Goal: Complete application form: Complete application form

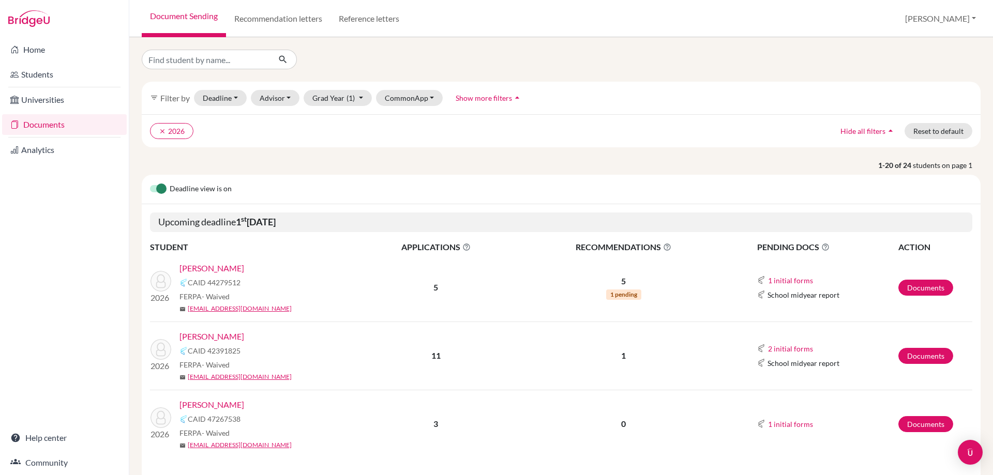
click at [229, 264] on link "LePoint , Lillian" at bounding box center [211, 268] width 65 height 12
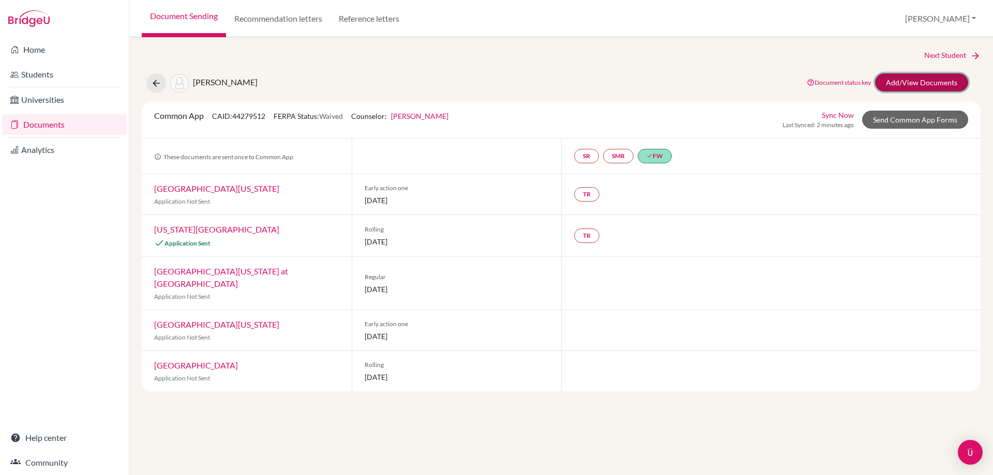
click at [891, 82] on link "Add/View Documents" at bounding box center [921, 82] width 93 height 18
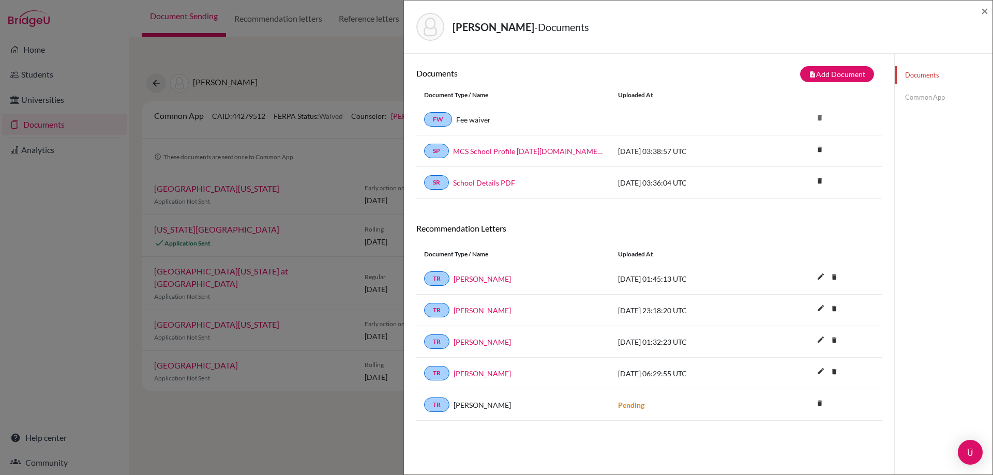
click at [936, 100] on link "Common App" at bounding box center [943, 97] width 98 height 18
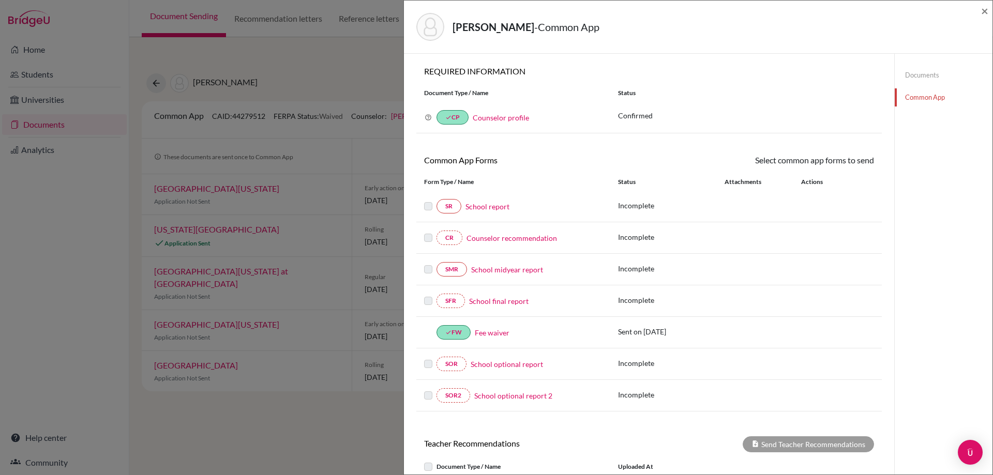
click at [496, 201] on link "School report" at bounding box center [487, 206] width 44 height 11
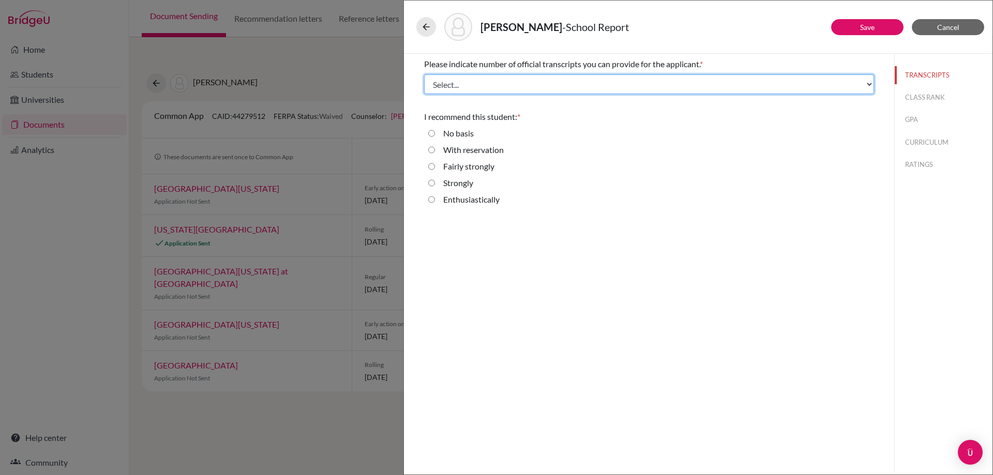
click at [509, 82] on select "Select... 1 2 3 4" at bounding box center [649, 84] width 450 height 20
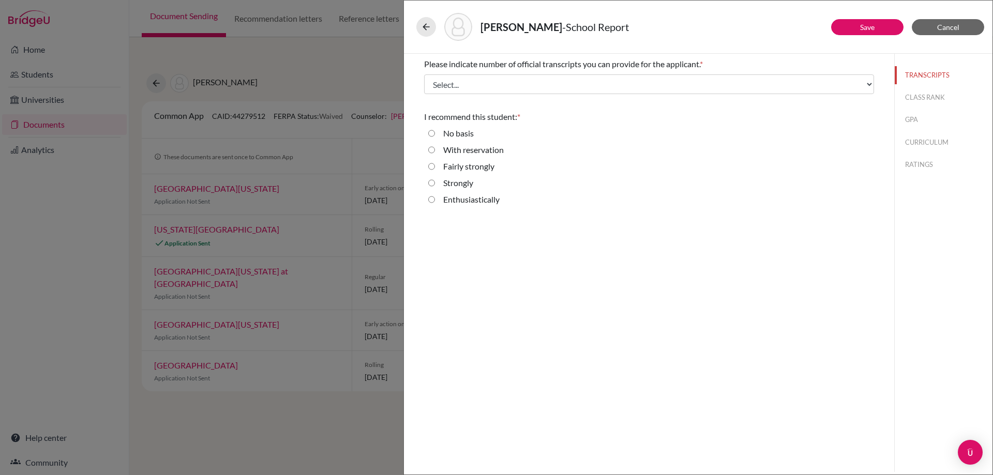
click at [472, 66] on span "Please indicate number of official transcripts you can provide for the applican…" at bounding box center [562, 64] width 276 height 10
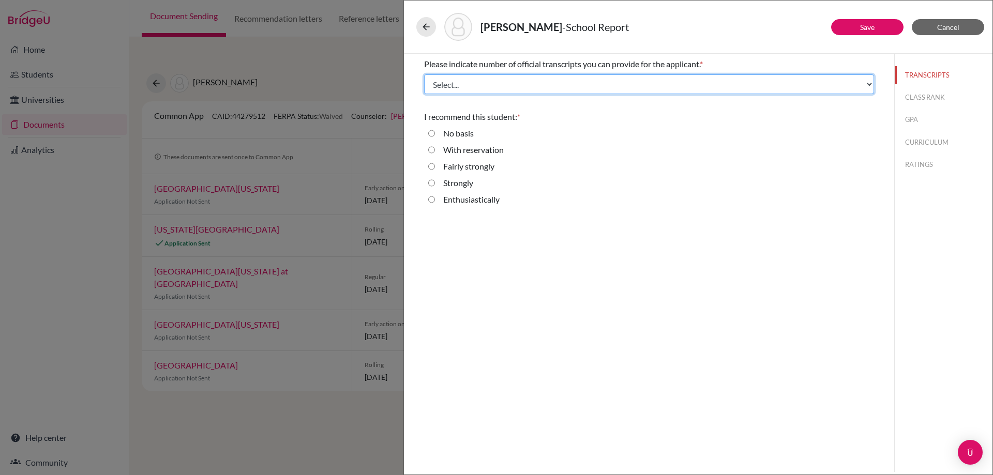
click at [630, 80] on select "Select... 1 2 3 4" at bounding box center [649, 84] width 450 height 20
select select "1"
click at [424, 74] on select "Select... 1 2 3 4" at bounding box center [649, 84] width 450 height 20
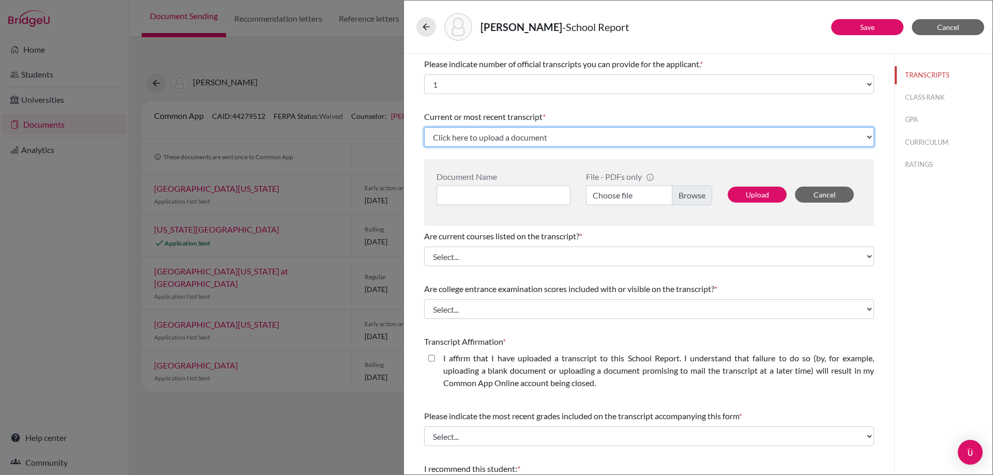
click at [609, 135] on select "Click here to upload a document Upload New File" at bounding box center [649, 137] width 450 height 20
select select "Upload New File"
click at [424, 127] on select "Click here to upload a document Upload New File" at bounding box center [649, 137] width 450 height 20
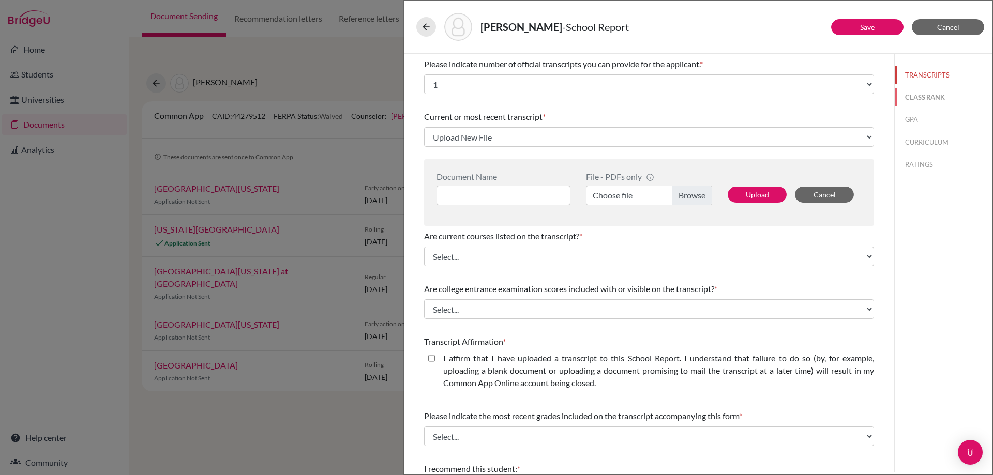
click at [919, 101] on button "CLASS RANK" at bounding box center [943, 97] width 98 height 18
select select "Select..."
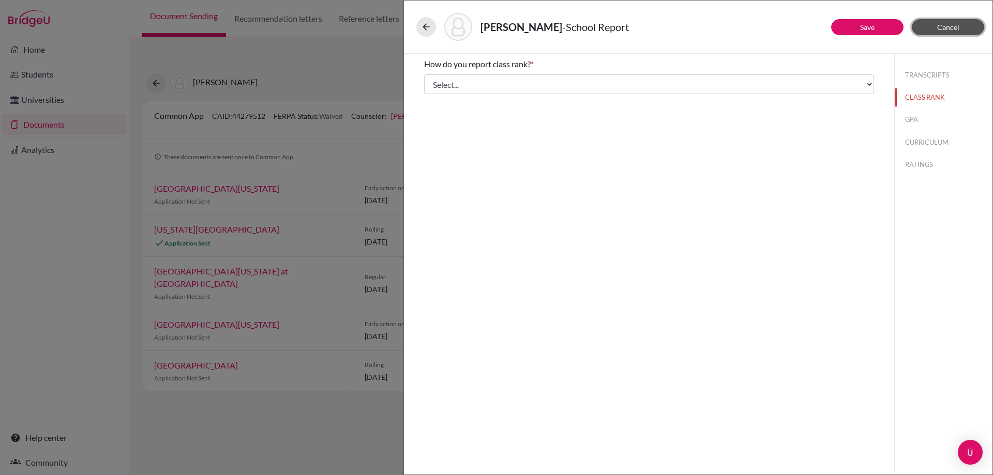
click at [935, 22] on button "Cancel" at bounding box center [947, 27] width 72 height 16
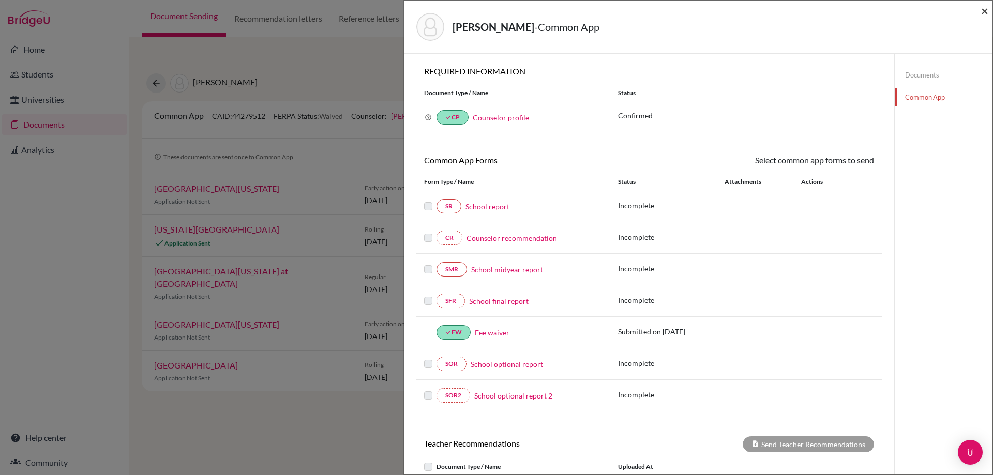
click at [983, 9] on span "×" at bounding box center [984, 10] width 7 height 15
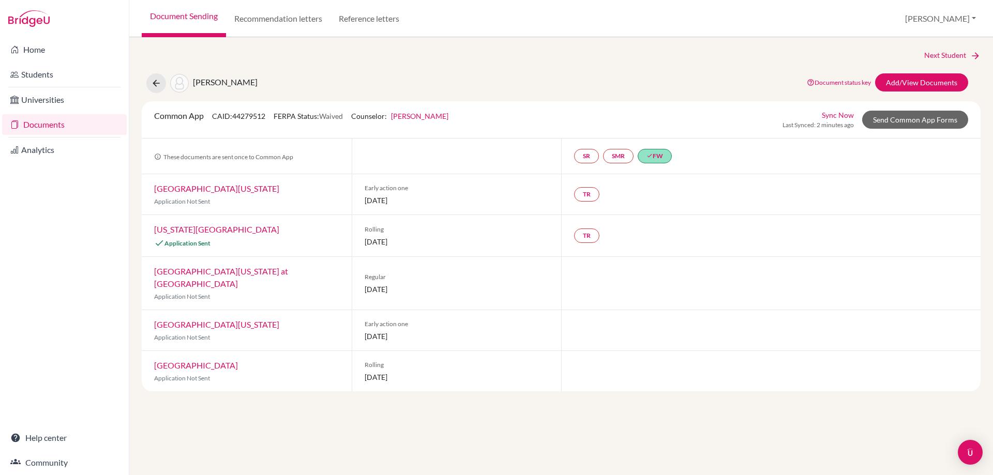
click at [172, 29] on link "Document Sending" at bounding box center [184, 18] width 84 height 37
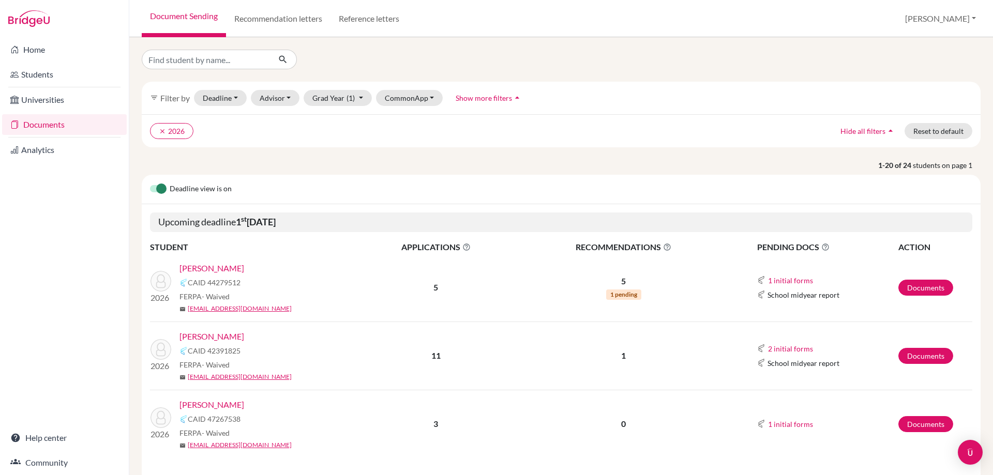
click at [213, 339] on link "[PERSON_NAME]" at bounding box center [211, 336] width 65 height 12
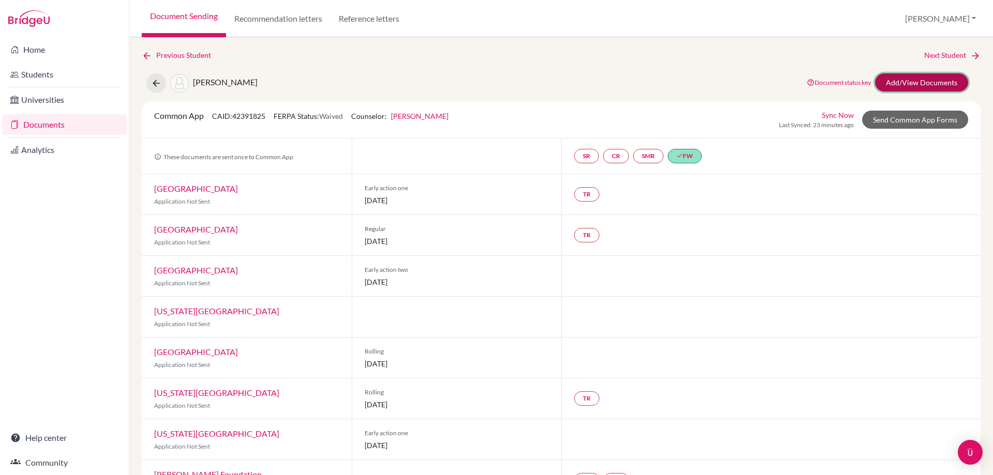
click at [904, 83] on link "Add/View Documents" at bounding box center [921, 82] width 93 height 18
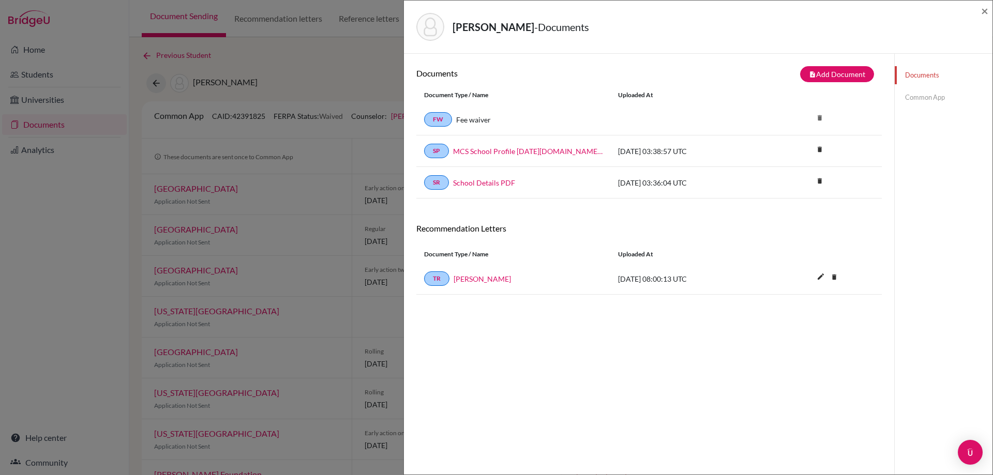
click at [914, 96] on link "Common App" at bounding box center [943, 97] width 98 height 18
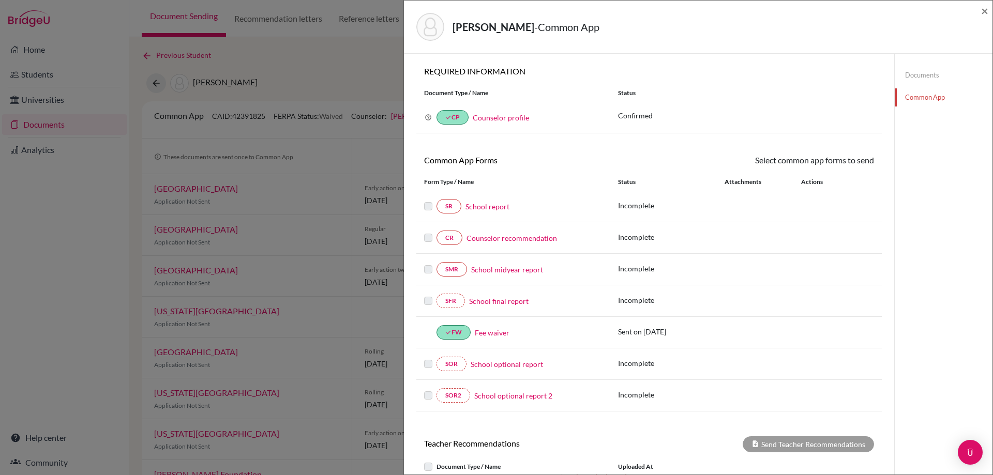
click at [483, 204] on link "School report" at bounding box center [487, 206] width 44 height 11
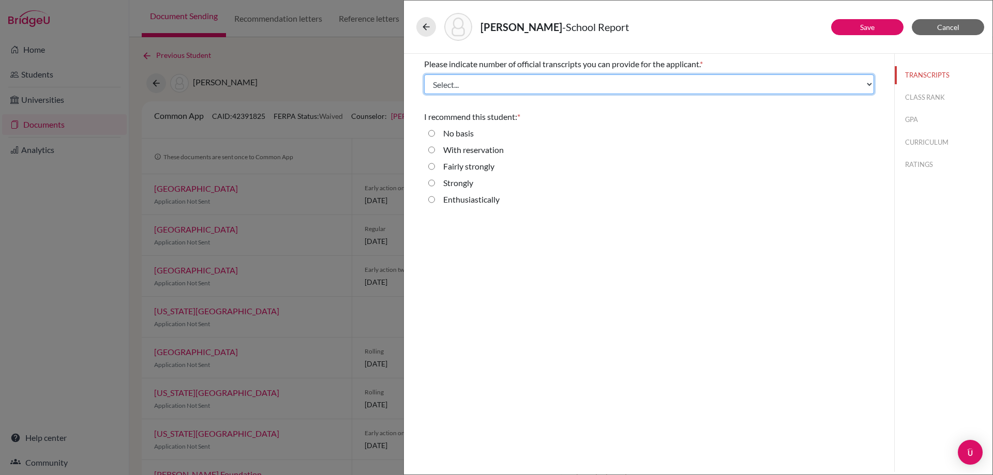
click at [536, 93] on select "Select... 1 2 3 4" at bounding box center [649, 84] width 450 height 20
select select "1"
click at [424, 74] on select "Select... 1 2 3 4" at bounding box center [649, 84] width 450 height 20
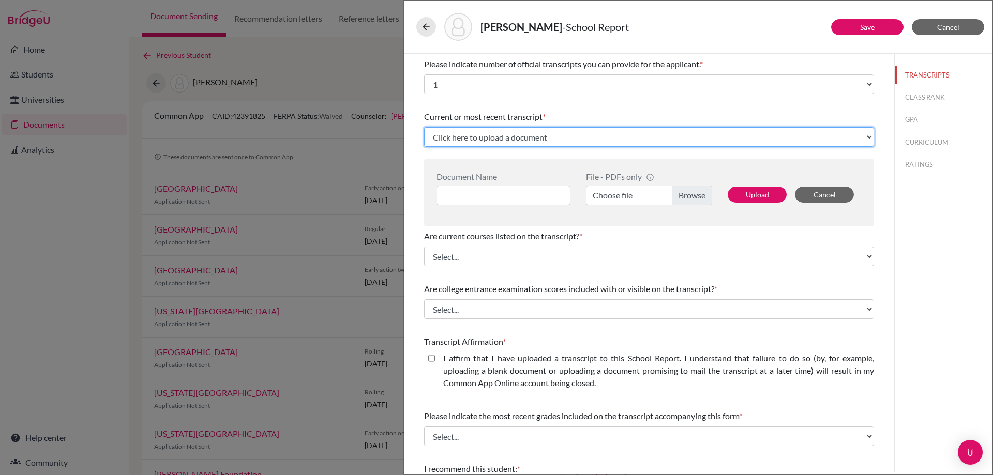
click at [479, 137] on select "Click here to upload a document Upload New File" at bounding box center [649, 137] width 450 height 20
select select "Upload New File"
click at [424, 127] on select "Click here to upload a document Upload New File" at bounding box center [649, 137] width 450 height 20
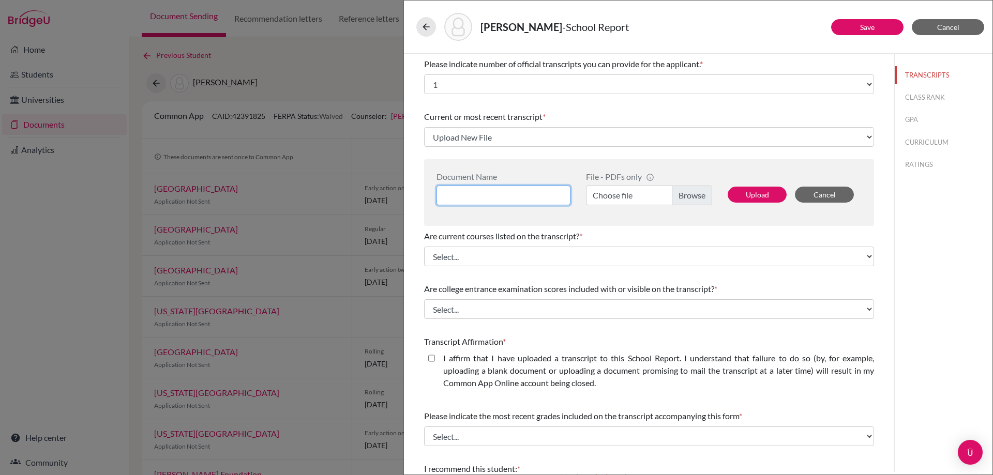
click at [519, 200] on input at bounding box center [503, 196] width 134 height 20
click at [616, 200] on label "Choose file" at bounding box center [649, 196] width 126 height 20
click at [616, 200] on input "Choose file" at bounding box center [649, 196] width 126 height 20
click at [526, 193] on input at bounding box center [503, 196] width 134 height 20
paste input "11th Grade Transcript_Catherine Sugiarto"
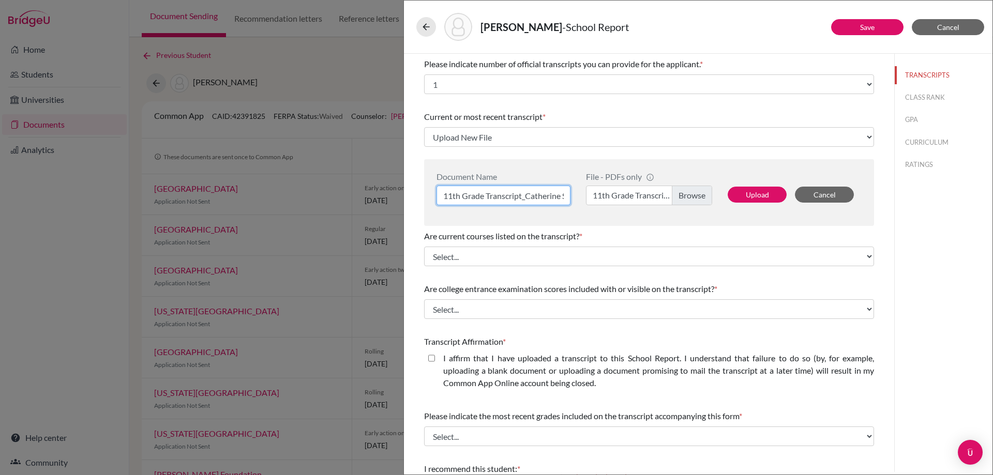
scroll to position [0, 33]
type input "11th Grade Transcript_Catherine Sugiarto"
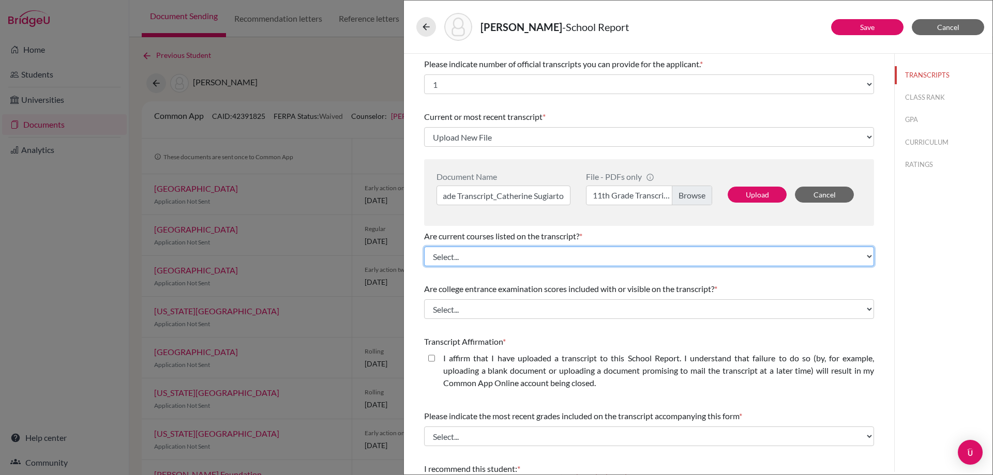
click at [530, 256] on select "Select... Yes No" at bounding box center [649, 257] width 450 height 20
select select "1"
click at [424, 247] on select "Select... Yes No" at bounding box center [649, 257] width 450 height 20
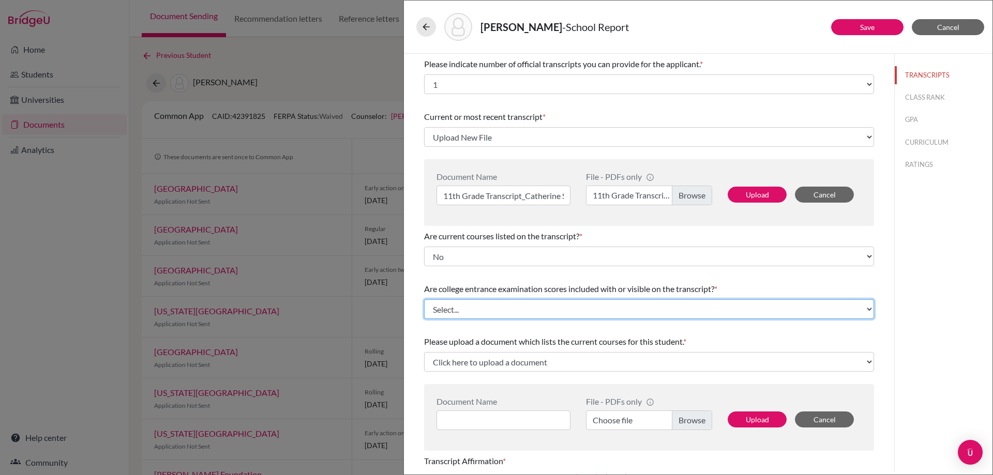
click at [504, 307] on select "Select... Yes No" at bounding box center [649, 309] width 450 height 20
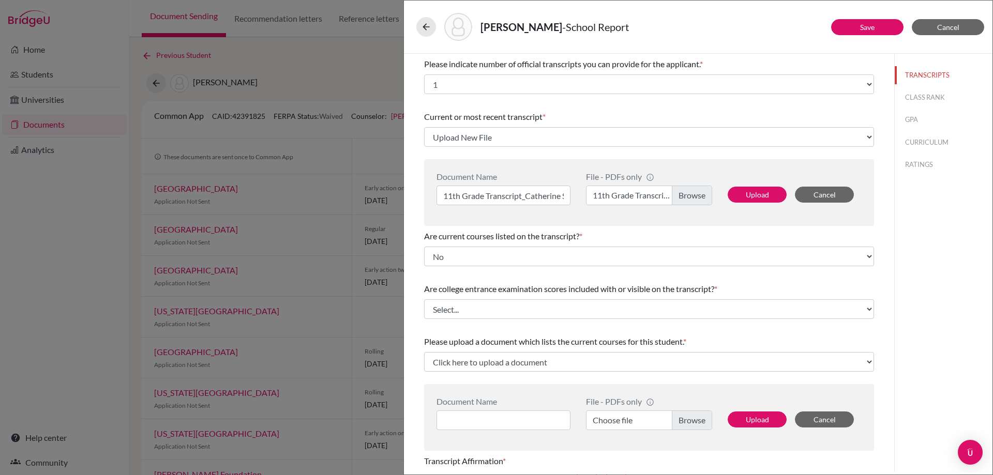
click at [529, 284] on span "Are college entrance examination scores included with or visible on the transcr…" at bounding box center [569, 289] width 290 height 10
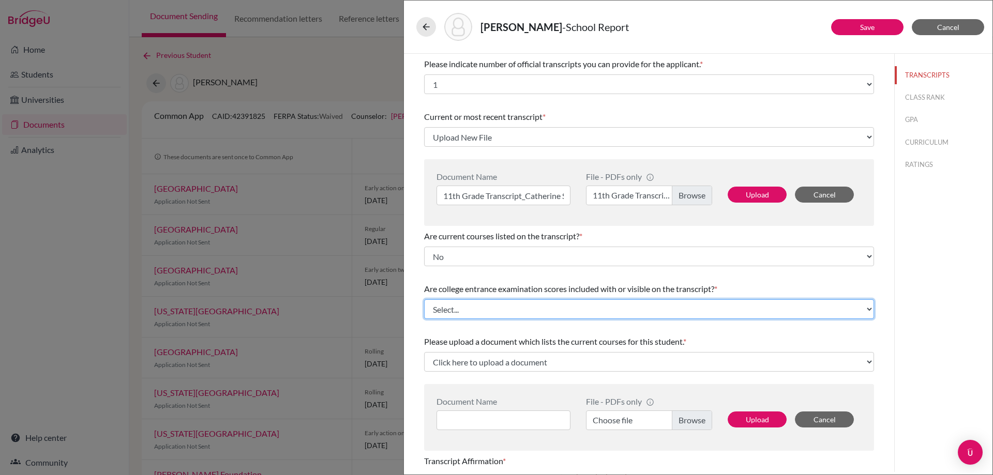
click at [538, 303] on select "Select... Yes No" at bounding box center [649, 309] width 450 height 20
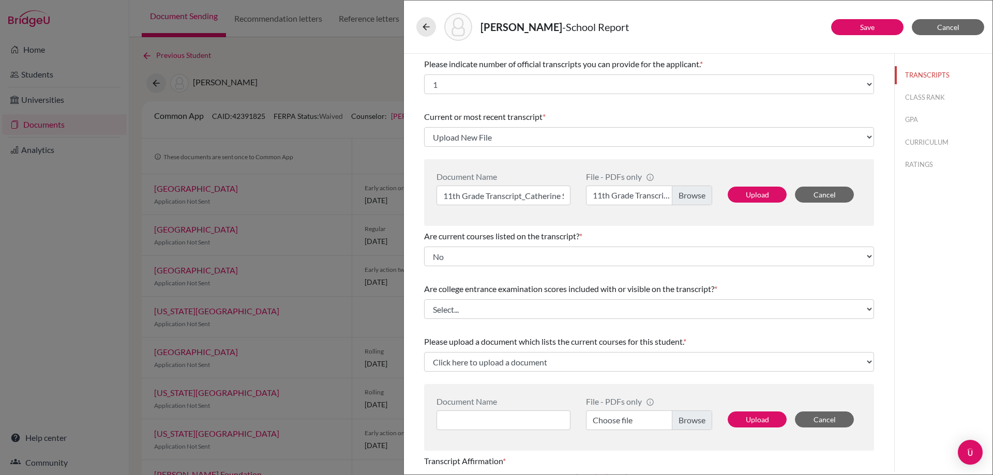
click at [545, 286] on span "Are college entrance examination scores included with or visible on the transcr…" at bounding box center [569, 289] width 290 height 10
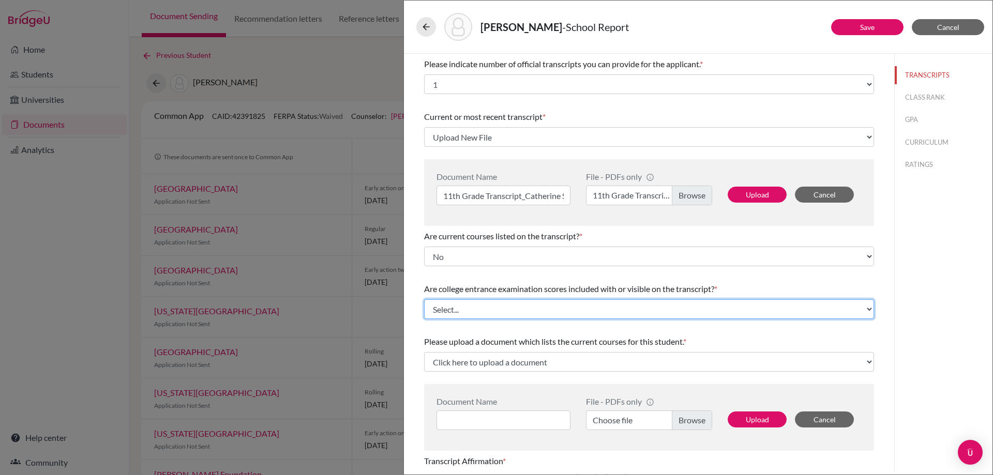
click at [546, 317] on select "Select... Yes No" at bounding box center [649, 309] width 450 height 20
select select "1"
click at [424, 299] on select "Select... Yes No" at bounding box center [649, 309] width 450 height 20
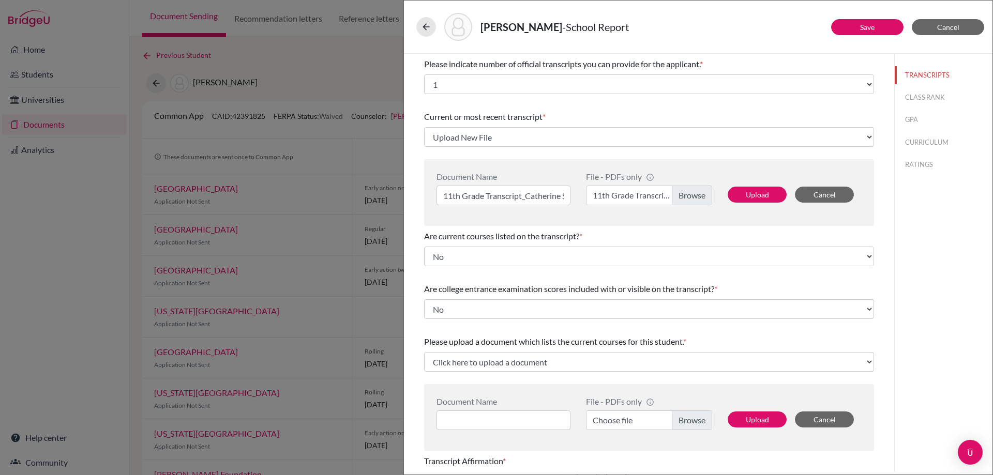
click at [523, 337] on span "Please upload a document which lists the current courses for this student." at bounding box center [553, 342] width 259 height 10
click at [464, 360] on select "Click here to upload a document Upload New File" at bounding box center [649, 362] width 450 height 20
select select "Upload New File"
click at [424, 352] on select "Click here to upload a document Upload New File" at bounding box center [649, 362] width 450 height 20
click at [480, 418] on input at bounding box center [503, 421] width 134 height 20
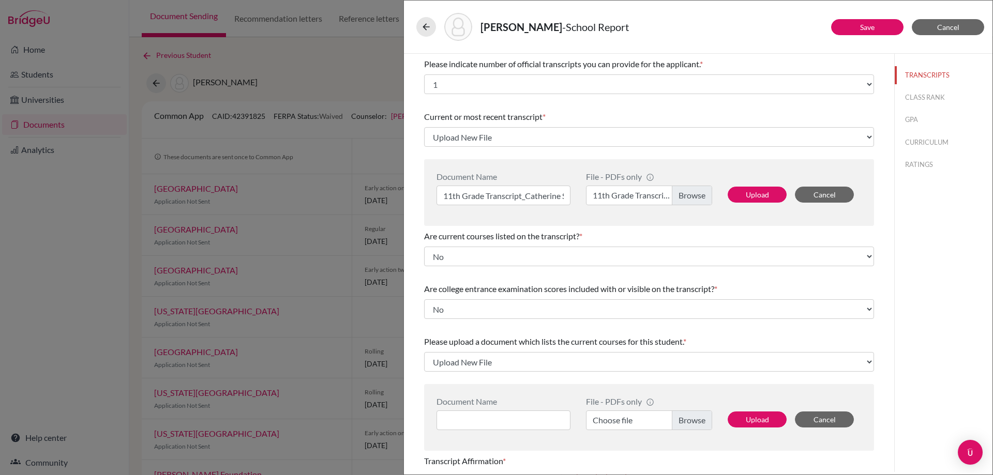
click at [613, 430] on label "Choose file" at bounding box center [649, 421] width 126 height 20
click at [613, 430] on input "Choose file" at bounding box center [649, 421] width 126 height 20
click at [476, 422] on input at bounding box center [503, 421] width 134 height 20
paste input "ACADEMIC PLAN - [PERSON_NAME]"
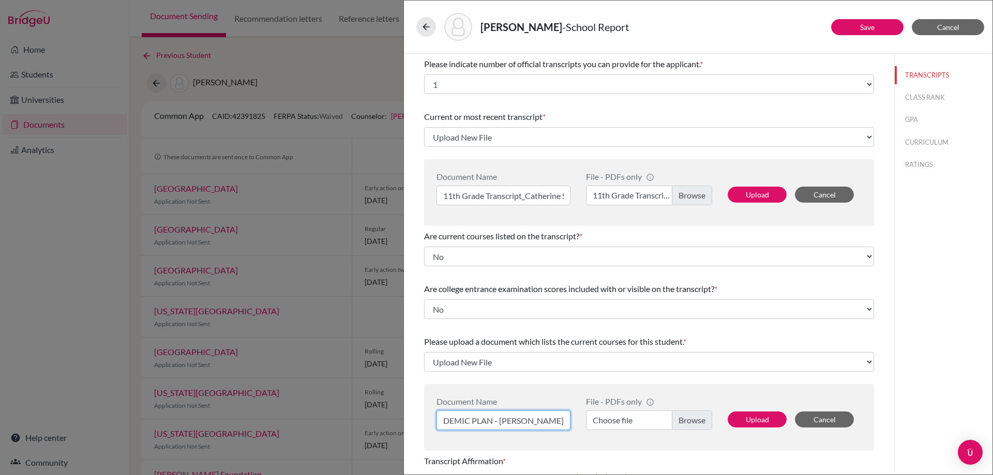
type input "ACADEMIC PLAN - [PERSON_NAME]"
click at [603, 422] on label "Choose file" at bounding box center [649, 421] width 126 height 20
click at [603, 422] on input "Choose file" at bounding box center [649, 421] width 126 height 20
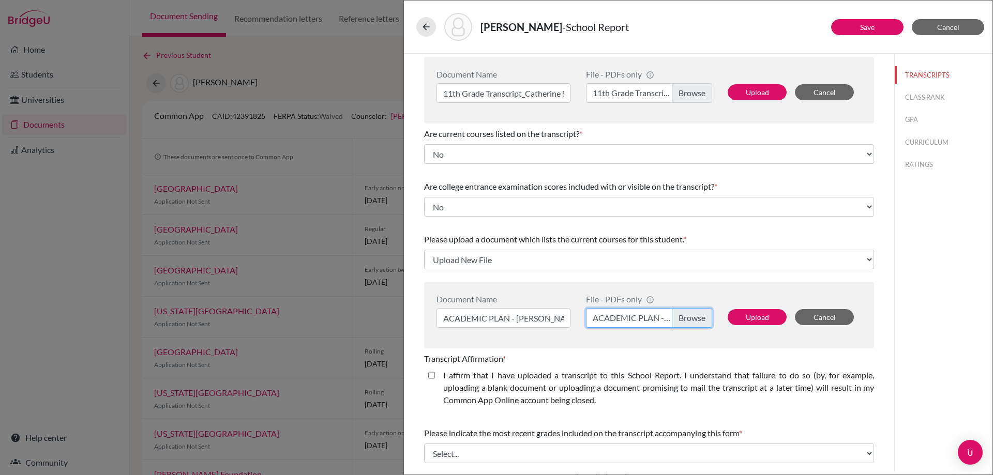
scroll to position [103, 0]
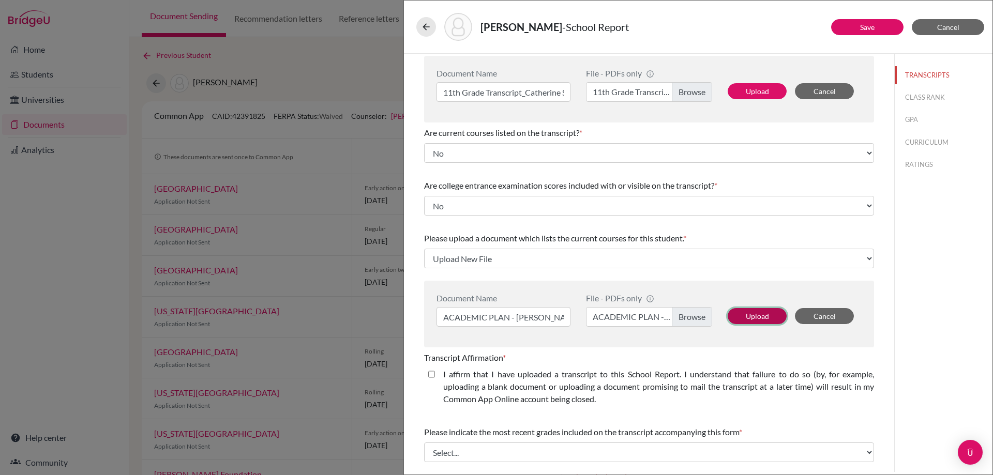
click at [747, 318] on button "Upload" at bounding box center [756, 316] width 59 height 16
select select "657671"
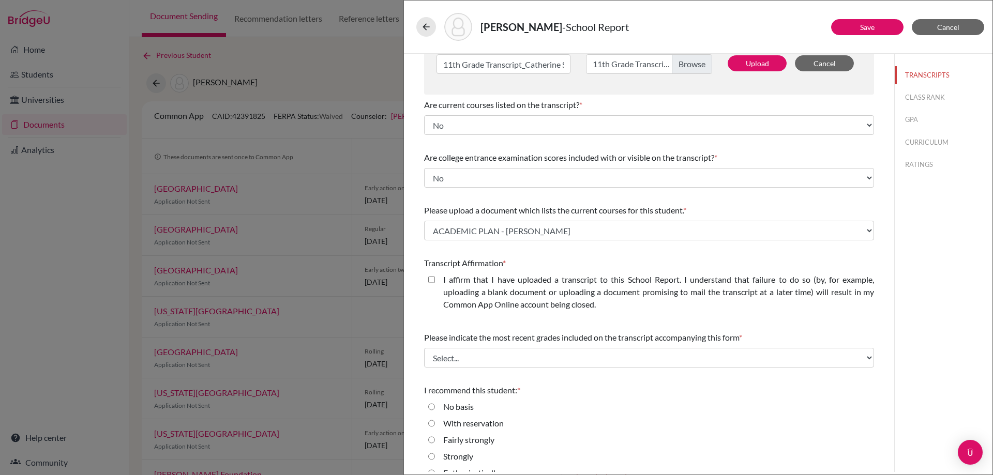
scroll to position [147, 0]
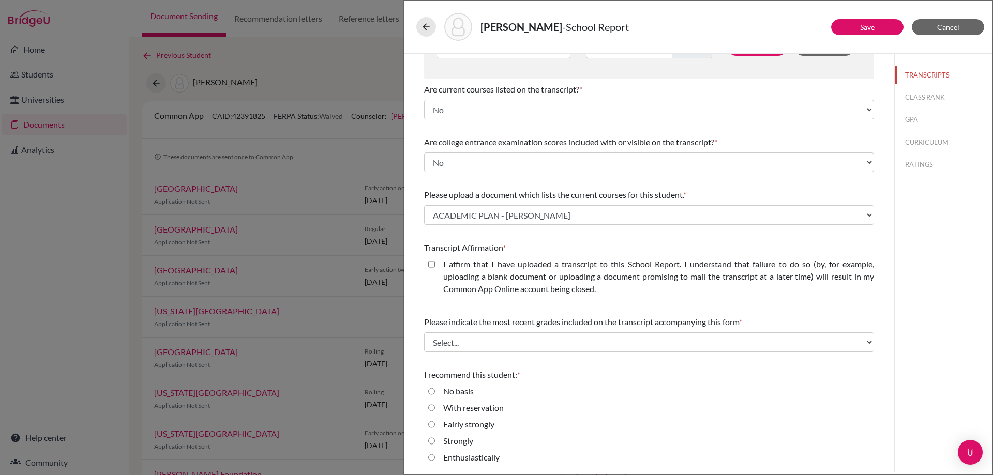
click at [512, 276] on label "I affirm that I have uploaded a transcript to this School Report. I understand …" at bounding box center [658, 276] width 431 height 37
click at [435, 270] on closed\ "I affirm that I have uploaded a transcript to this School Report. I understand …" at bounding box center [431, 264] width 7 height 12
checkbox closed\ "true"
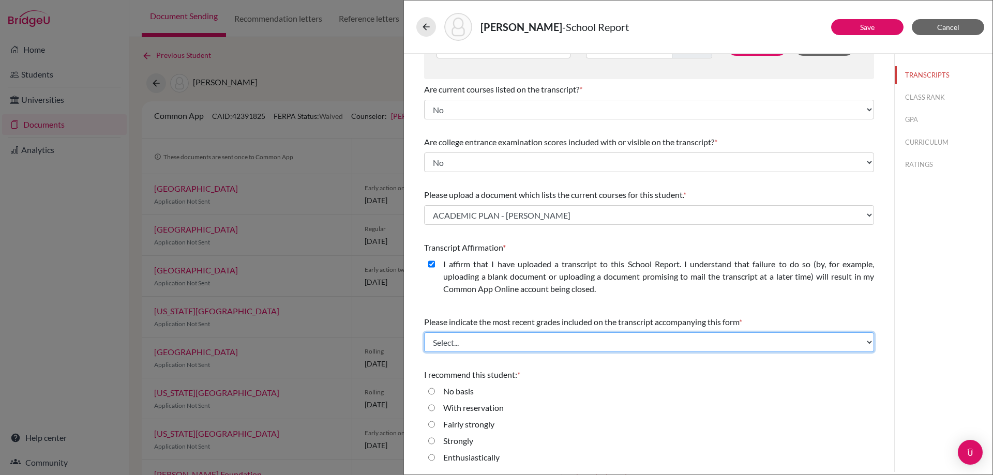
click at [536, 348] on select "Select... Final junior year grades 1st Quarter senior year grades 2nd Quarter/1…" at bounding box center [649, 342] width 450 height 20
select select "0"
click at [424, 332] on select "Select... Final junior year grades 1st Quarter senior year grades 2nd Quarter/1…" at bounding box center [649, 342] width 450 height 20
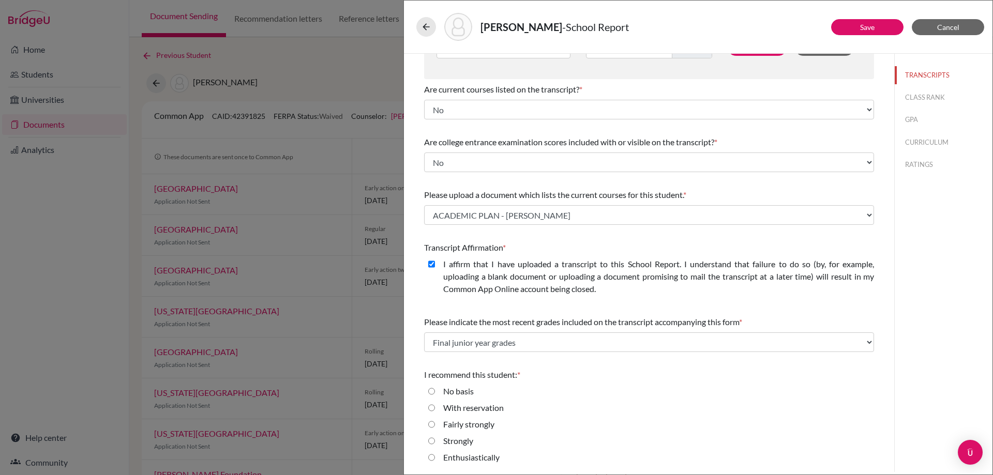
click at [605, 369] on div "I recommend this student: *" at bounding box center [649, 375] width 450 height 12
click at [457, 443] on label "Strongly" at bounding box center [458, 441] width 30 height 12
click at [435, 443] on input "Strongly" at bounding box center [431, 441] width 7 height 12
radio input "true"
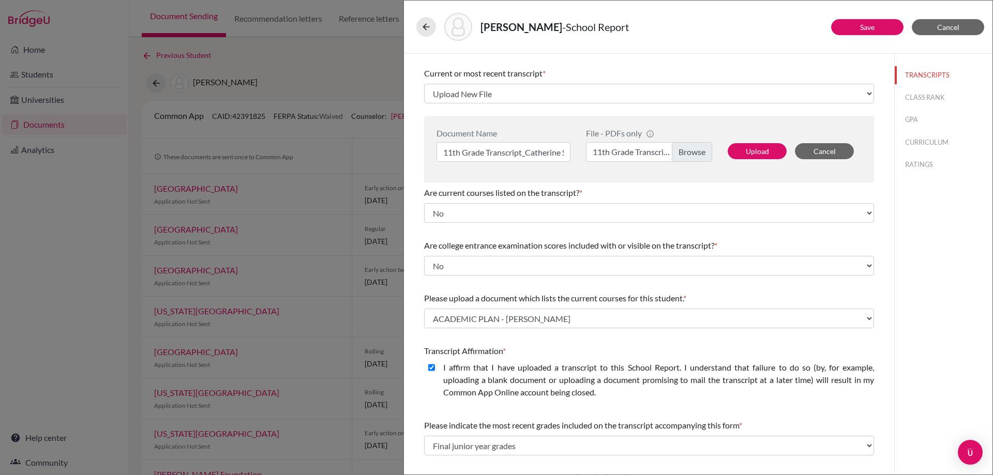
scroll to position [0, 0]
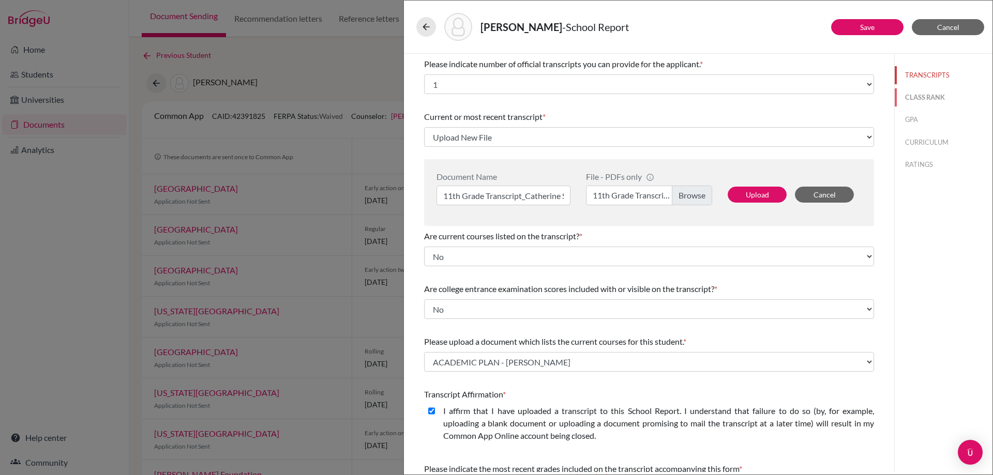
click at [903, 100] on button "CLASS RANK" at bounding box center [943, 97] width 98 height 18
select select "Select..."
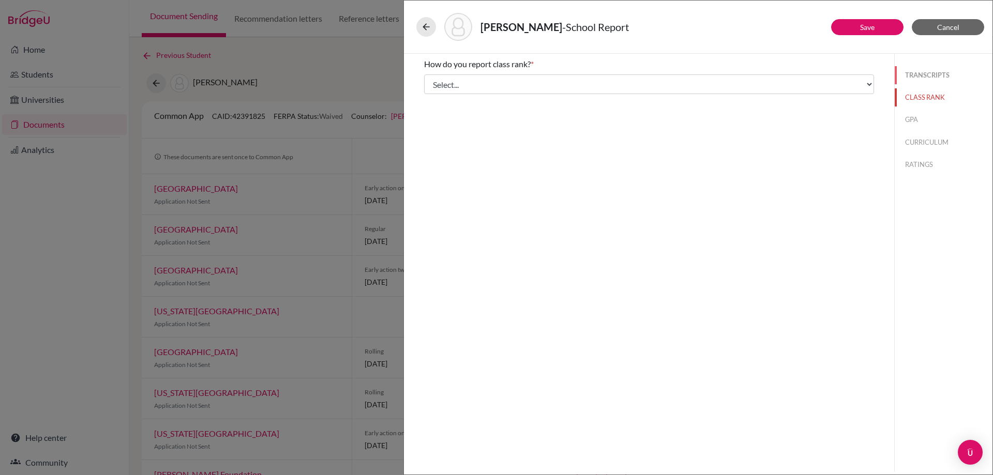
click at [916, 67] on button "TRANSCRIPTS" at bounding box center [943, 75] width 98 height 18
select select "1"
select select "0"
select select "1"
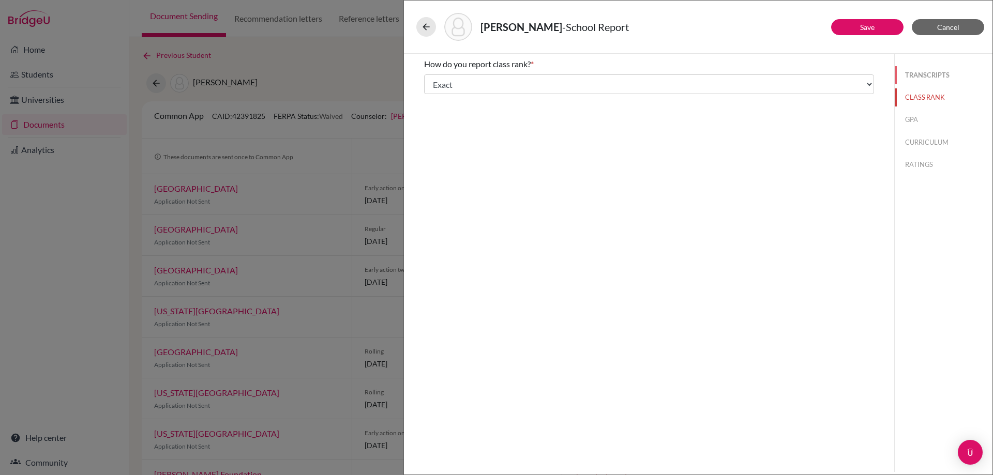
select select "657671"
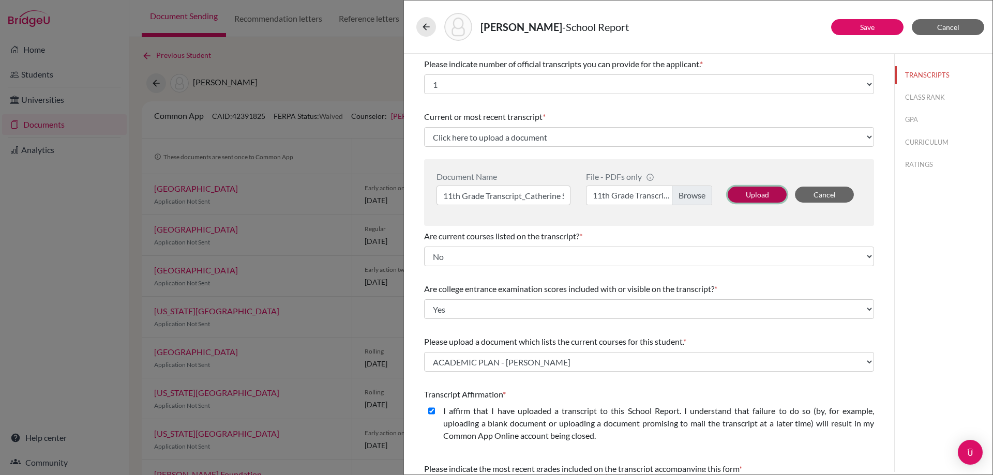
click at [750, 195] on button "Upload" at bounding box center [756, 195] width 59 height 16
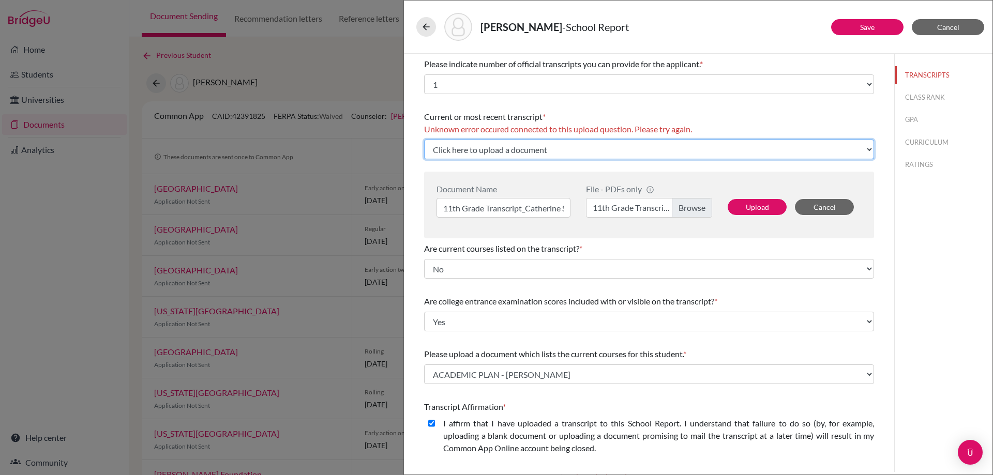
click at [629, 143] on select "Click here to upload a document Upload New File" at bounding box center [649, 150] width 450 height 20
click at [424, 140] on select "Click here to upload a document Upload New File" at bounding box center [649, 150] width 450 height 20
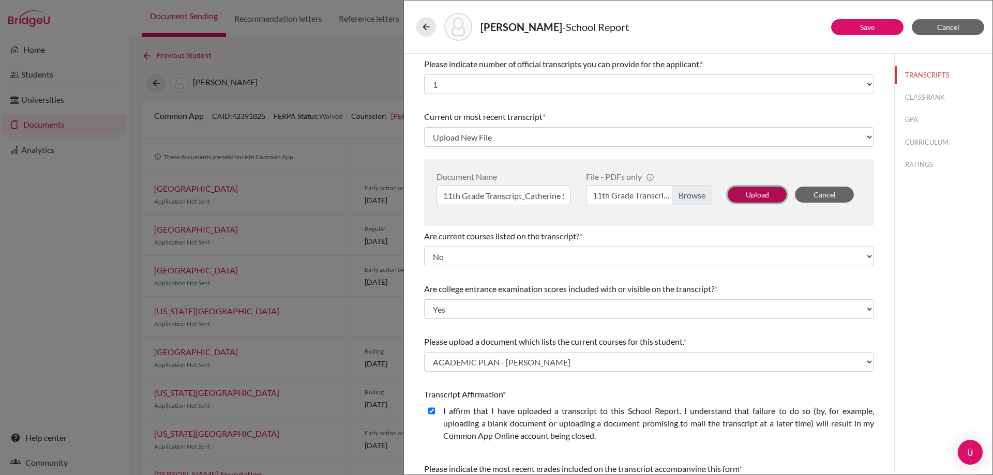
click at [755, 192] on button "Upload" at bounding box center [756, 195] width 59 height 16
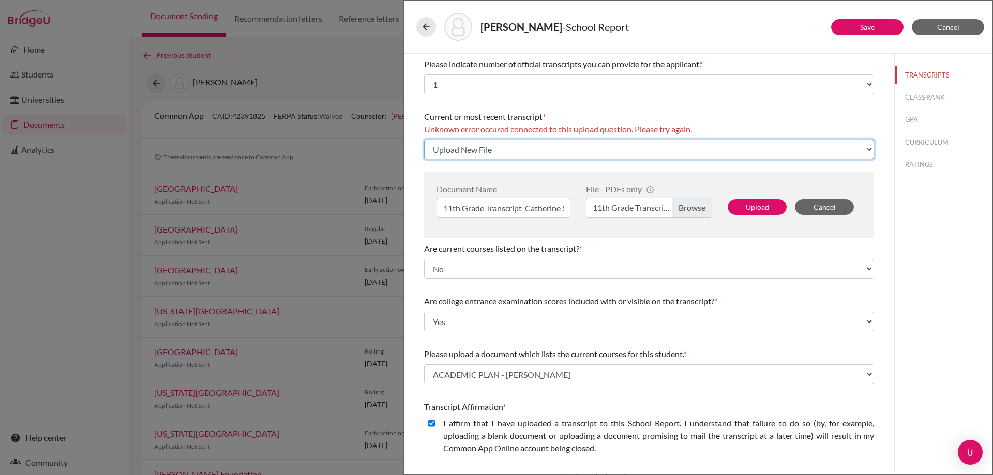
click at [693, 153] on select "Click here to upload a document Upload New File" at bounding box center [649, 150] width 450 height 20
click at [424, 140] on select "Click here to upload a document Upload New File" at bounding box center [649, 150] width 450 height 20
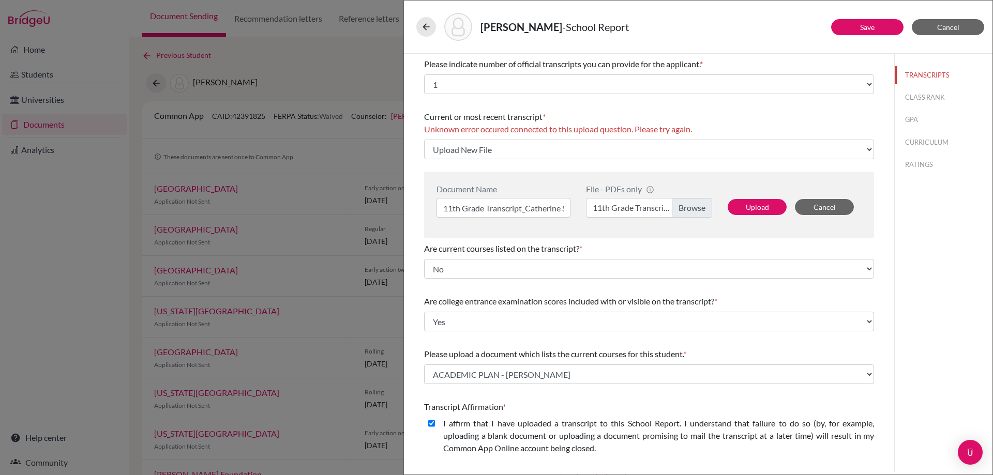
click at [642, 205] on label "11th Grade Transcript_Catherine Sugiarto.pdf" at bounding box center [649, 208] width 126 height 20
click at [642, 205] on input "11th Grade Transcript_Catherine Sugiarto.pdf" at bounding box center [649, 208] width 126 height 20
click at [763, 214] on button "Upload" at bounding box center [756, 207] width 59 height 16
select select "657672"
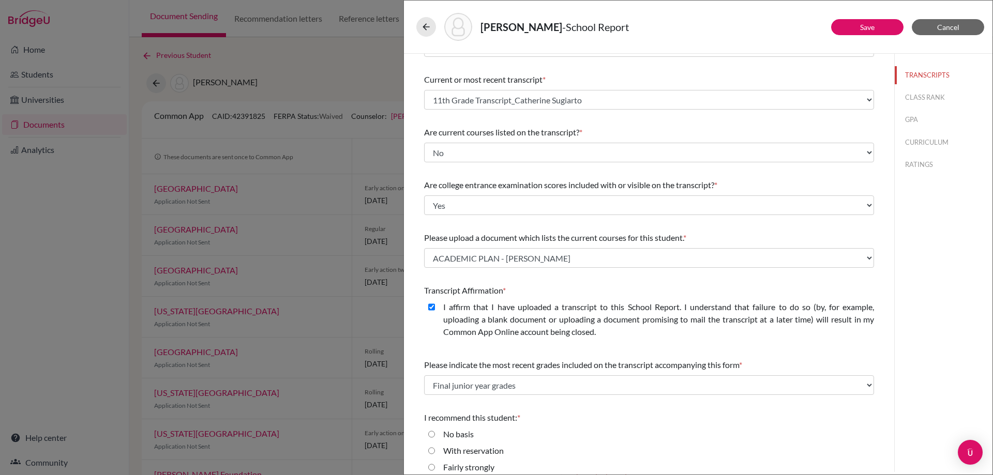
scroll to position [80, 0]
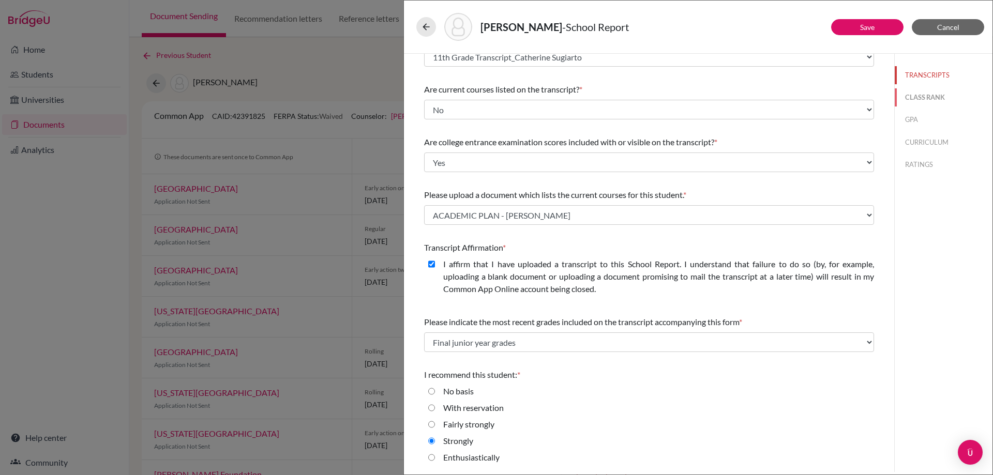
click at [911, 100] on button "CLASS RANK" at bounding box center [943, 97] width 98 height 18
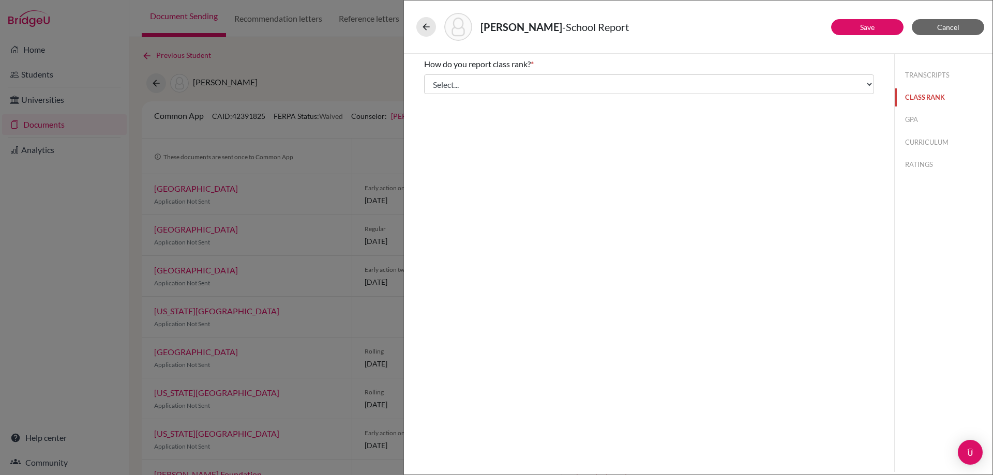
scroll to position [0, 0]
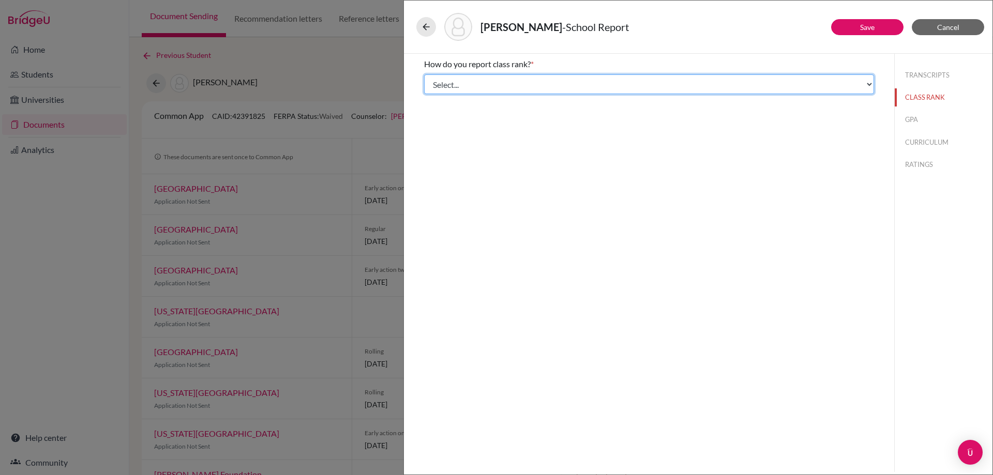
click at [520, 90] on select "Select... Exact Decile Quintile Quartile None" at bounding box center [649, 84] width 450 height 20
select select "5"
click at [424, 74] on select "Select... Exact Decile Quintile Quartile None" at bounding box center [649, 84] width 450 height 20
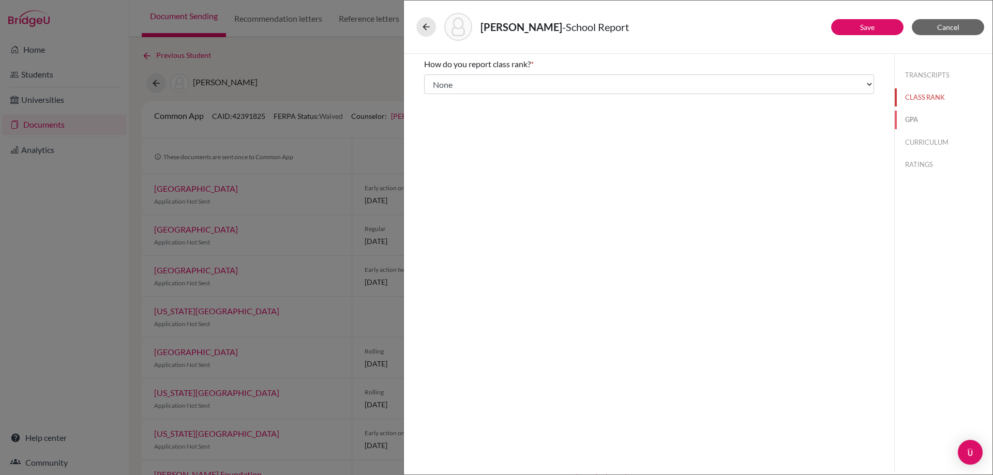
click at [931, 113] on button "GPA" at bounding box center [943, 120] width 98 height 18
click at [436, 81] on div "Yes" at bounding box center [445, 82] width 21 height 17
click at [432, 81] on input "Yes" at bounding box center [431, 80] width 7 height 12
radio input "true"
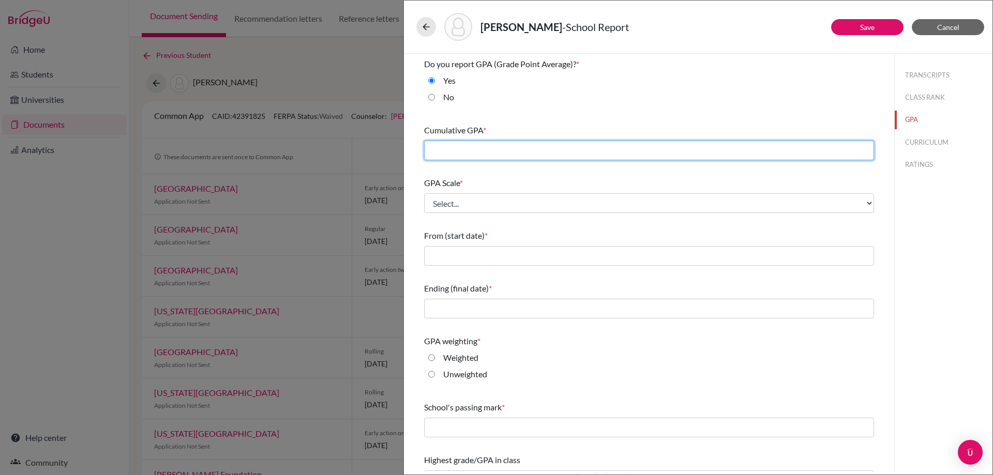
click at [472, 147] on input "text" at bounding box center [649, 151] width 450 height 20
click at [573, 150] on input "text" at bounding box center [649, 151] width 450 height 20
type input "3.81"
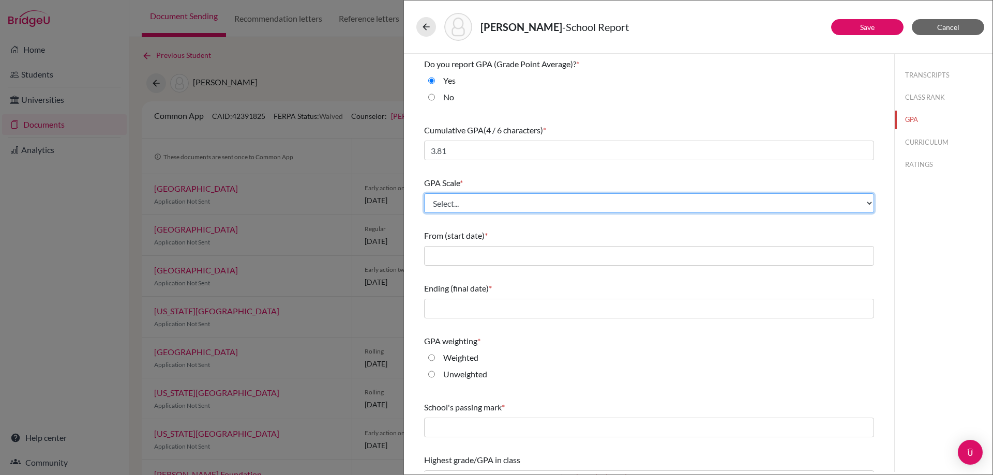
click at [562, 202] on select "Select... 4 5 6 7 8 9 10 11 12 13 14 15 16 17 18 19 20 100" at bounding box center [649, 203] width 450 height 20
select select "4"
click at [424, 193] on select "Select... 4 5 6 7 8 9 10 11 12 13 14 15 16 17 18 19 20 100" at bounding box center [649, 203] width 450 height 20
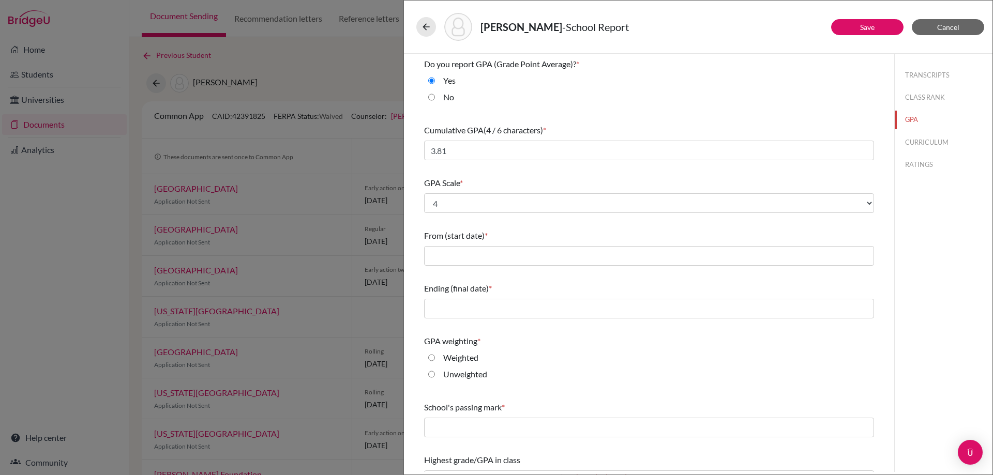
click at [524, 243] on div "From (start date) *" at bounding box center [649, 247] width 450 height 44
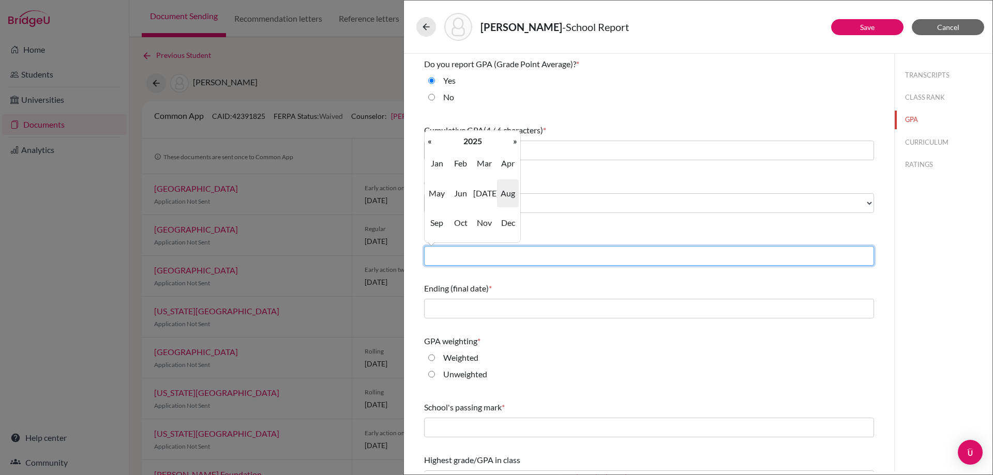
click at [525, 253] on input "text" at bounding box center [649, 256] width 450 height 20
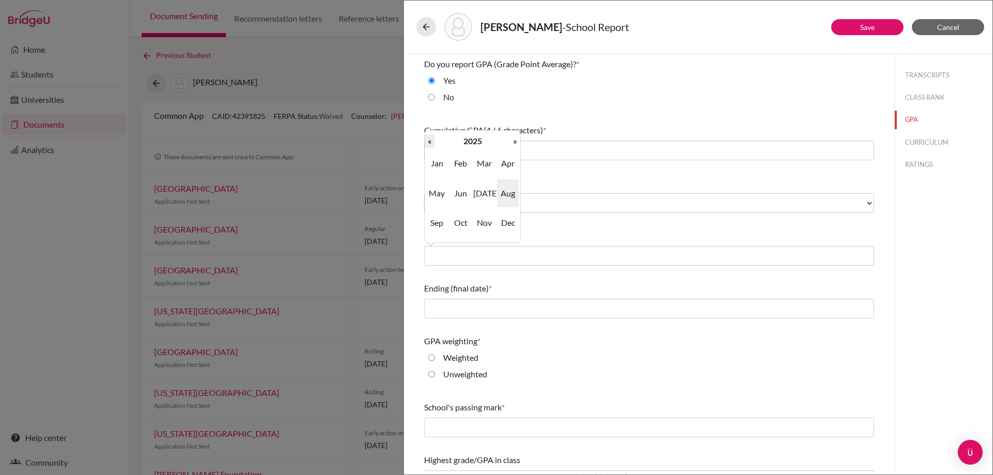
click at [427, 142] on th "«" at bounding box center [429, 140] width 10 height 13
click at [513, 143] on th "»" at bounding box center [515, 140] width 10 height 13
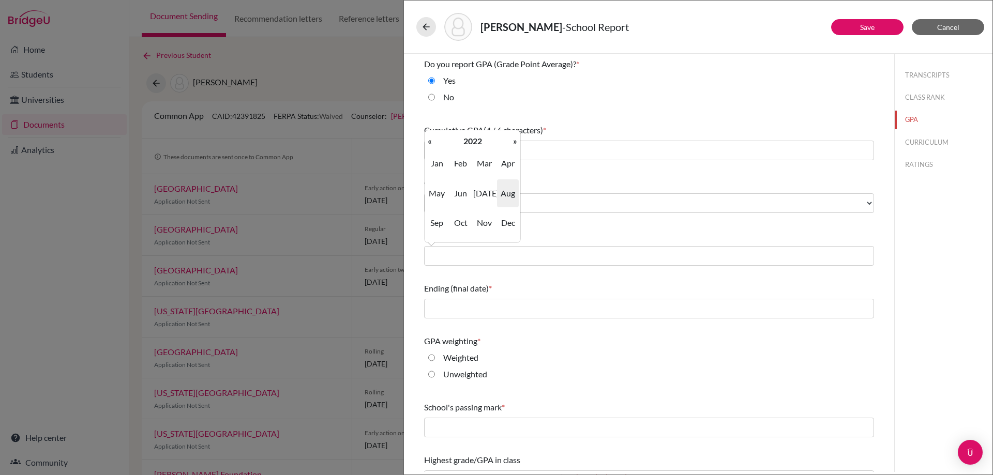
click at [505, 192] on span "Aug" at bounding box center [508, 193] width 22 height 28
type input "08/2022"
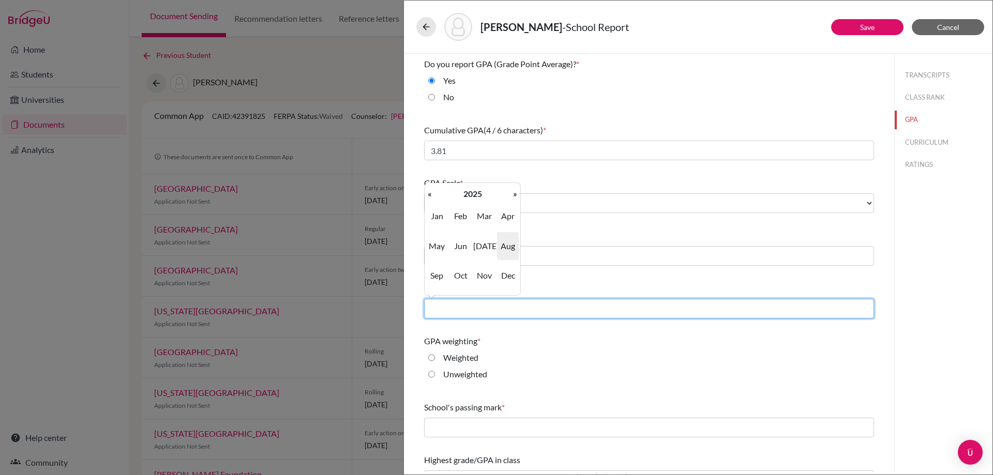
click at [488, 302] on input "text" at bounding box center [649, 309] width 450 height 20
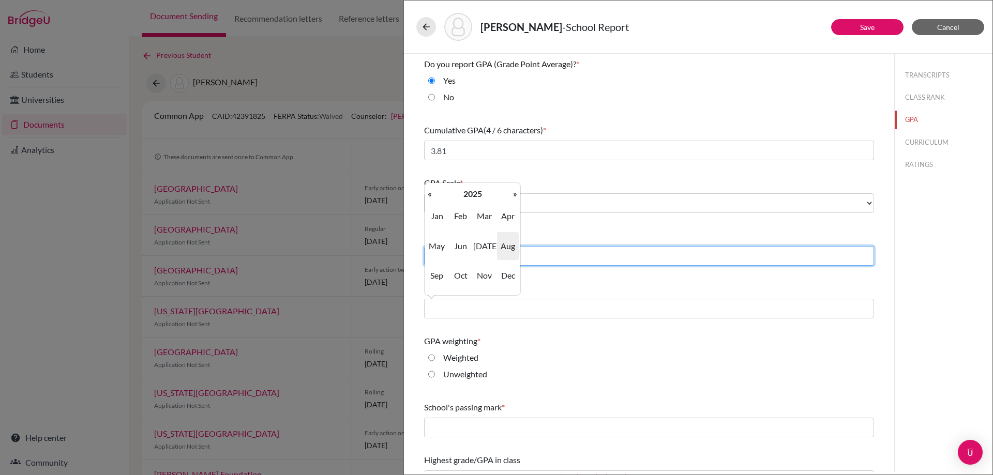
click at [620, 264] on input "08/2022" at bounding box center [649, 256] width 450 height 20
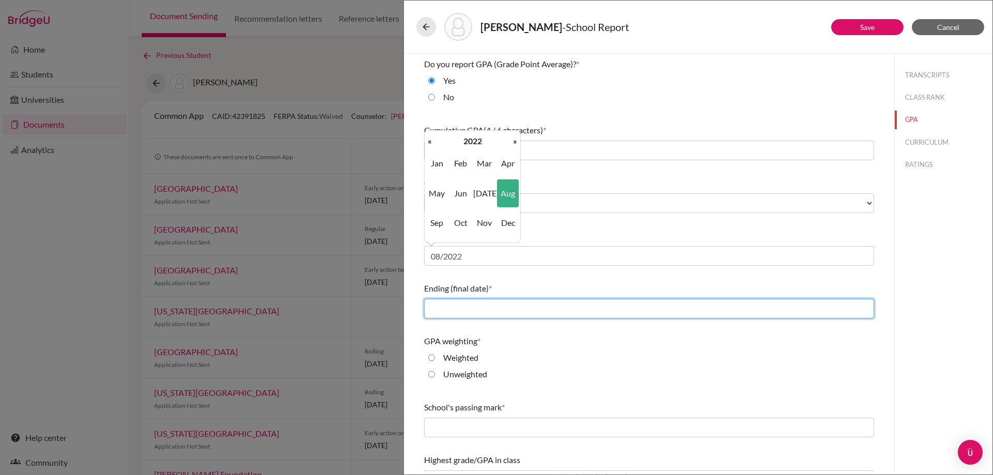
click at [605, 310] on input "text" at bounding box center [649, 309] width 450 height 20
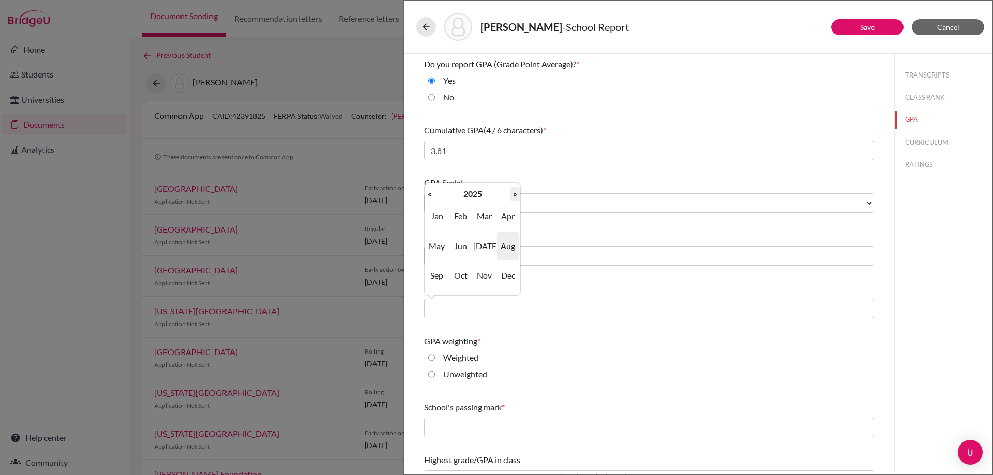
click at [515, 194] on th "»" at bounding box center [515, 193] width 10 height 13
click at [436, 252] on span "May" at bounding box center [437, 246] width 22 height 28
type input "05/2026"
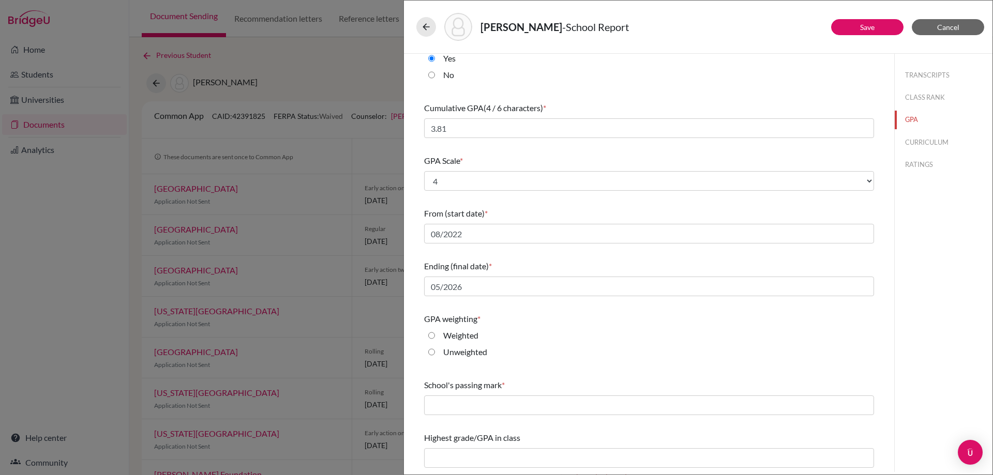
click at [466, 357] on label "Unweighted" at bounding box center [465, 352] width 44 height 12
click at [435, 357] on input "Unweighted" at bounding box center [431, 352] width 7 height 12
radio input "true"
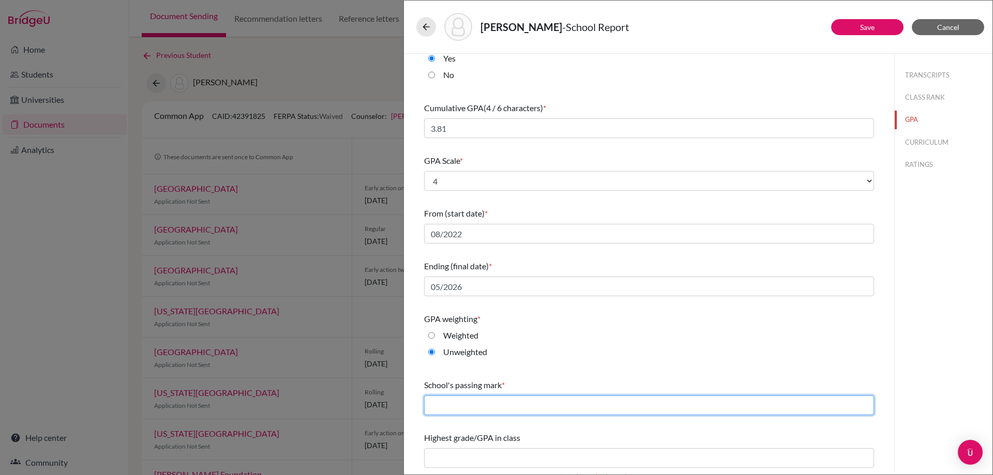
click at [484, 406] on input "text" at bounding box center [649, 406] width 450 height 20
type input "65"
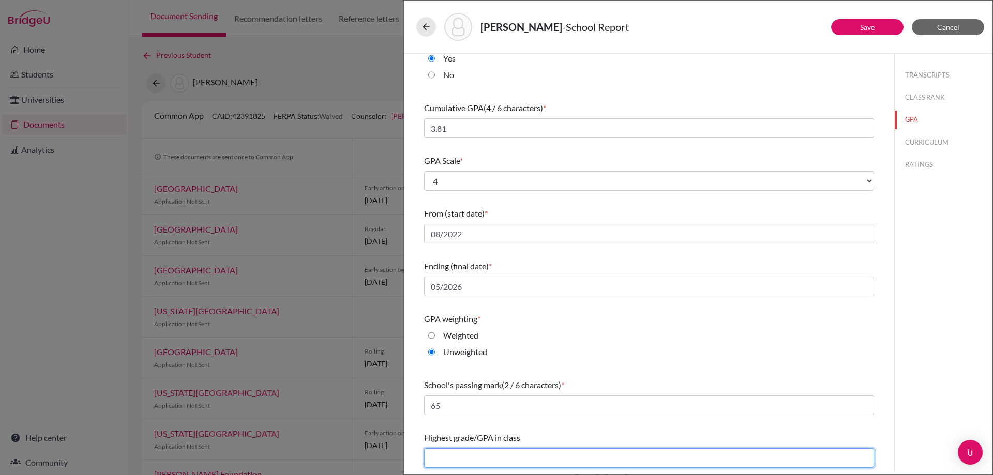
click at [524, 458] on input "text" at bounding box center [649, 458] width 450 height 20
type input "4.0"
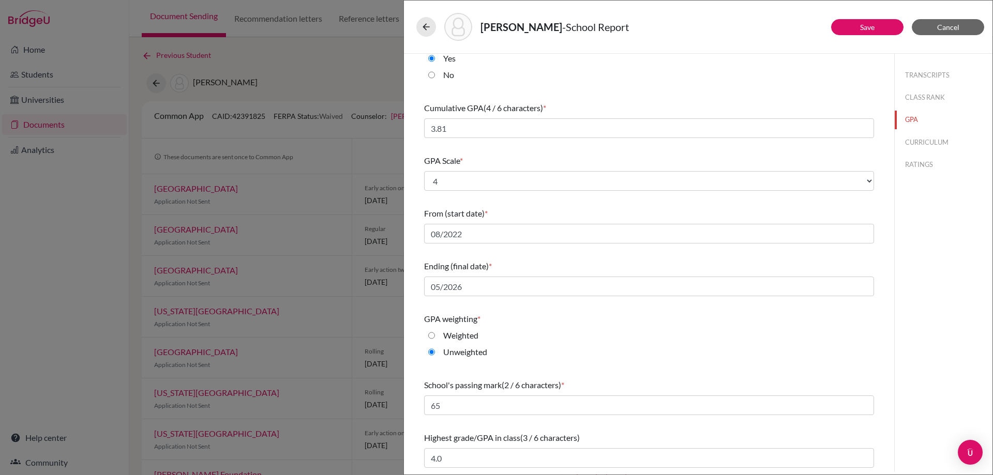
click at [847, 364] on div "GPA weighting * Weighted Unweighted" at bounding box center [649, 338] width 450 height 58
click at [905, 141] on button "CURRICULUM" at bounding box center [943, 142] width 98 height 18
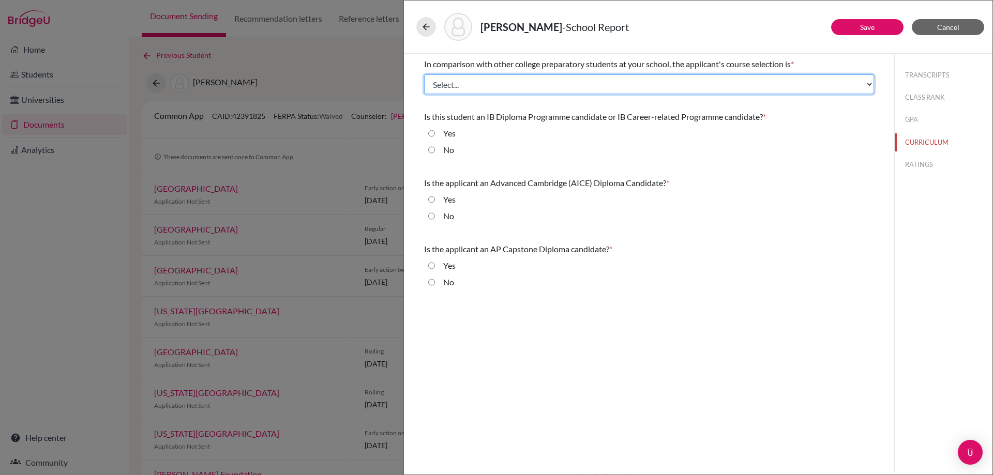
click at [525, 85] on select "Select... Less than demanding Average [PERSON_NAME] Very demanding Most demandi…" at bounding box center [649, 84] width 450 height 20
select select "2"
click at [424, 74] on select "Select... Less than demanding Average [PERSON_NAME] Very demanding Most demandi…" at bounding box center [649, 84] width 450 height 20
click at [635, 90] on select "Select... Less than demanding Average [PERSON_NAME] Very demanding Most demandi…" at bounding box center [649, 84] width 450 height 20
click at [424, 74] on select "Select... Less than demanding Average [PERSON_NAME] Very demanding Most demandi…" at bounding box center [649, 84] width 450 height 20
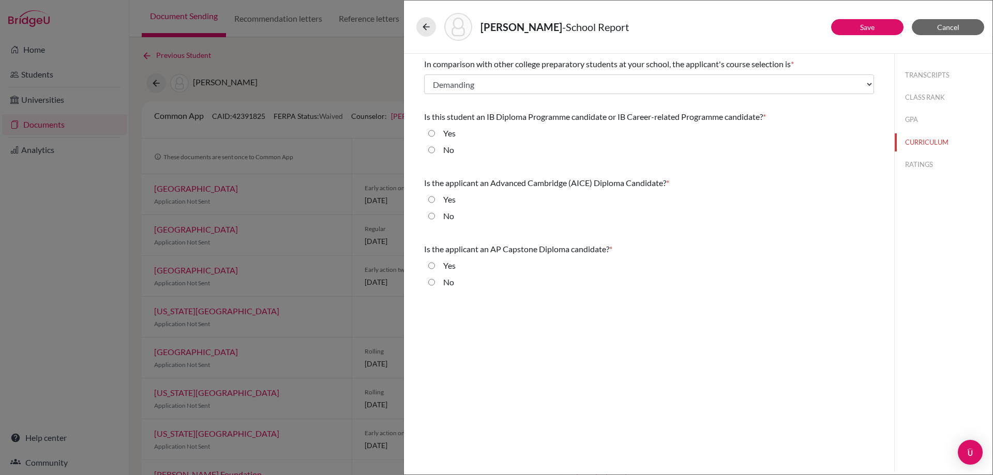
click at [438, 144] on div "No" at bounding box center [445, 135] width 21 height 17
click at [433, 150] on input "No" at bounding box center [431, 150] width 7 height 12
radio input "true"
click at [432, 216] on input "No" at bounding box center [431, 216] width 7 height 12
radio input "true"
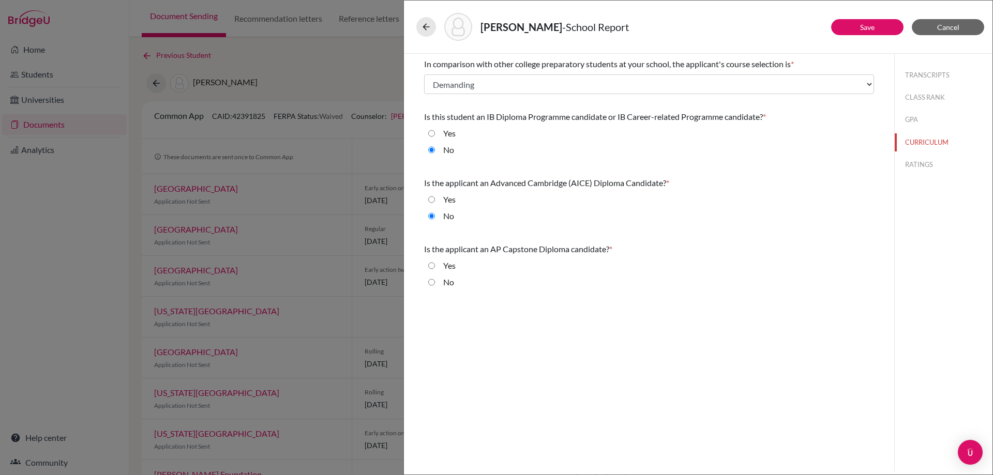
click at [429, 284] on input "No" at bounding box center [431, 282] width 7 height 12
radio input "true"
click at [918, 168] on button "RATINGS" at bounding box center [943, 165] width 98 height 18
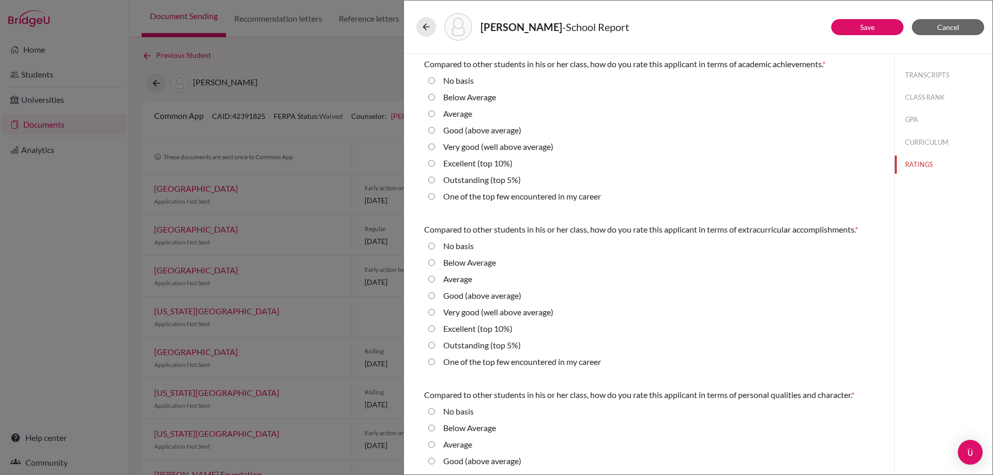
click at [479, 145] on label "Very good (well above average)" at bounding box center [498, 147] width 110 height 12
click at [435, 145] on average\) "Very good (well above average)" at bounding box center [431, 147] width 7 height 12
radio average\) "true"
drag, startPoint x: 481, startPoint y: 289, endPoint x: 707, endPoint y: 297, distance: 226.1
click at [707, 297] on div "Good (above average)" at bounding box center [649, 298] width 450 height 17
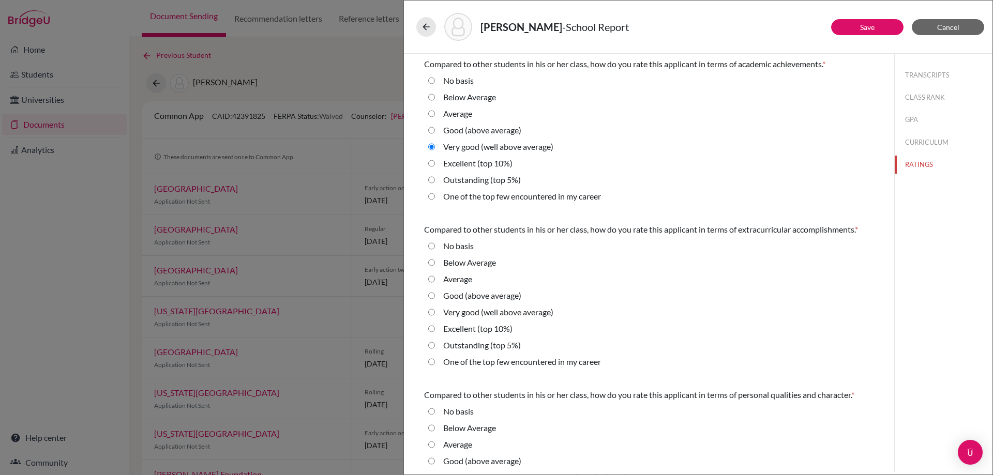
click at [496, 332] on label "Excellent (top 10%)" at bounding box center [477, 329] width 69 height 12
click at [435, 332] on 10\%\) "Excellent (top 10%)" at bounding box center [431, 329] width 7 height 12
radio 10\%\) "true"
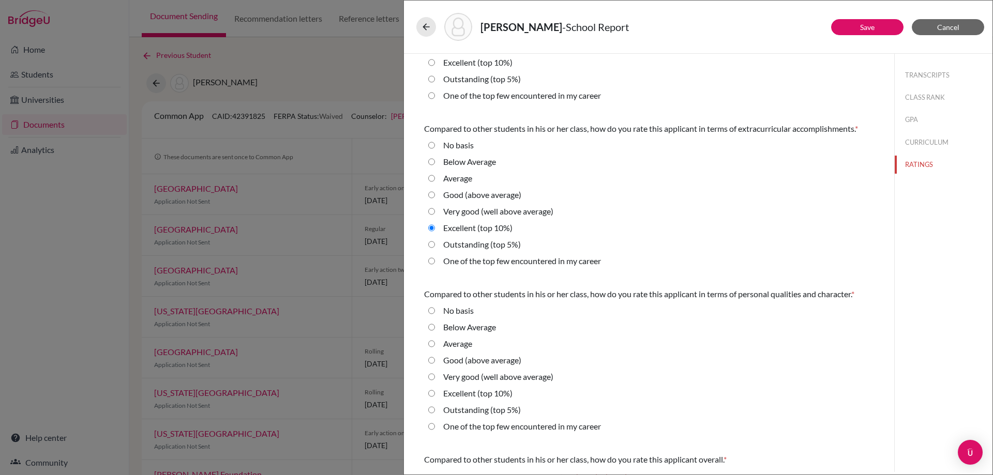
scroll to position [103, 0]
click at [518, 389] on div "Excellent (top 10%)" at bounding box center [649, 393] width 450 height 17
drag, startPoint x: 505, startPoint y: 389, endPoint x: 533, endPoint y: 384, distance: 28.5
click at [505, 390] on label "Excellent (top 10%)" at bounding box center [477, 391] width 69 height 12
click at [435, 390] on 10\%\) "Excellent (top 10%)" at bounding box center [431, 391] width 7 height 12
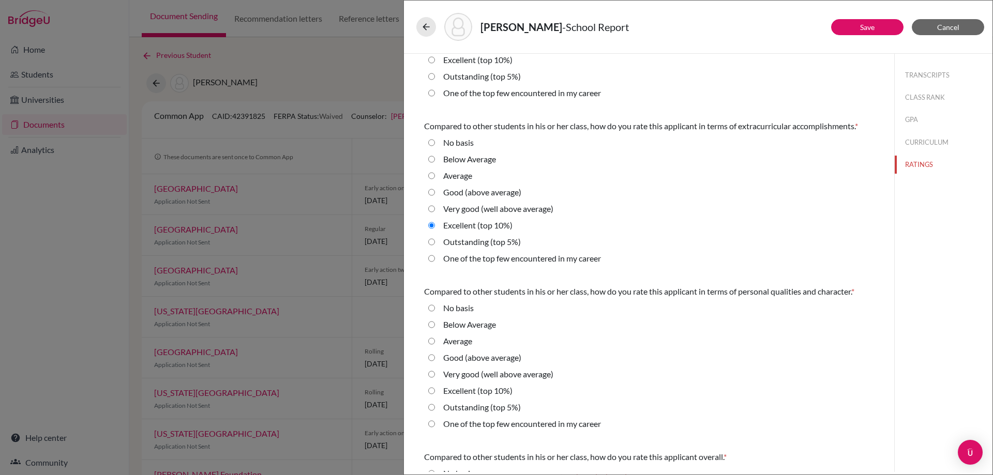
radio 10\%\) "true"
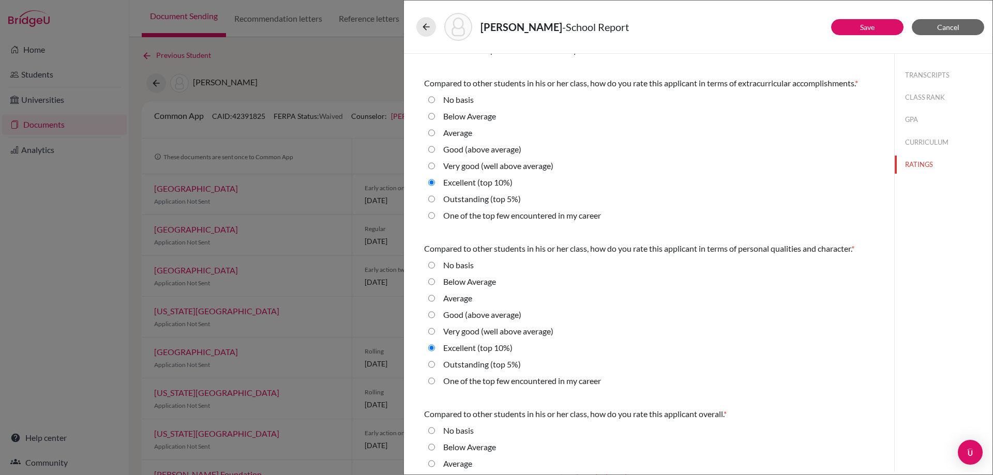
scroll to position [235, 0]
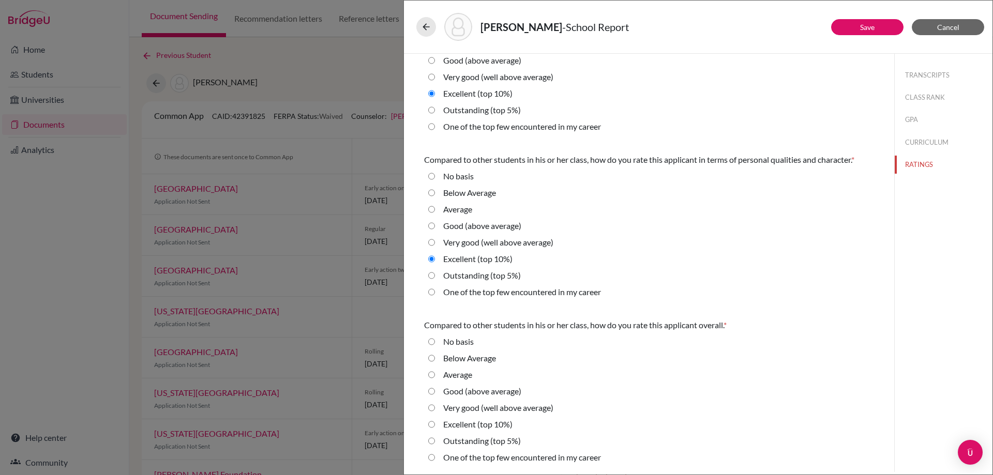
drag, startPoint x: 499, startPoint y: 424, endPoint x: 543, endPoint y: 416, distance: 44.3
click at [499, 425] on label "Excellent (top 10%)" at bounding box center [477, 424] width 69 height 12
click at [435, 425] on 10\%\) "Excellent (top 10%)" at bounding box center [431, 424] width 7 height 12
radio 10\%\) "true"
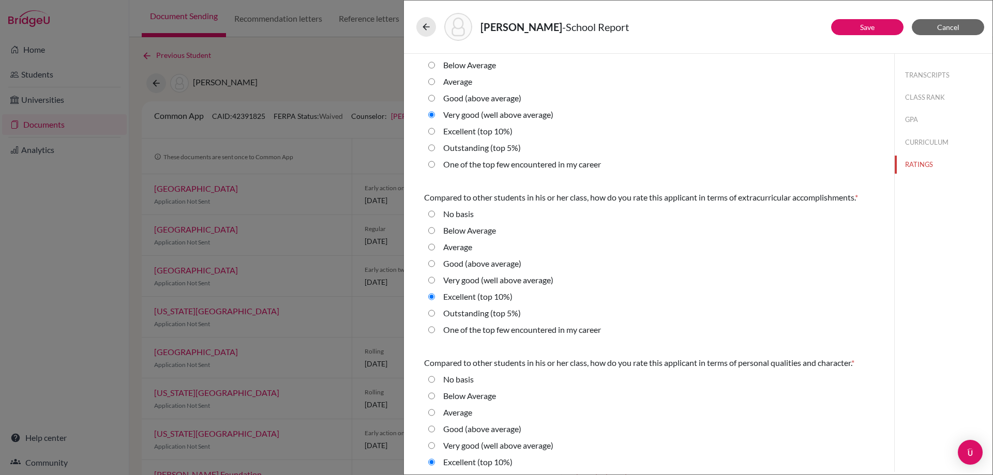
scroll to position [28, 0]
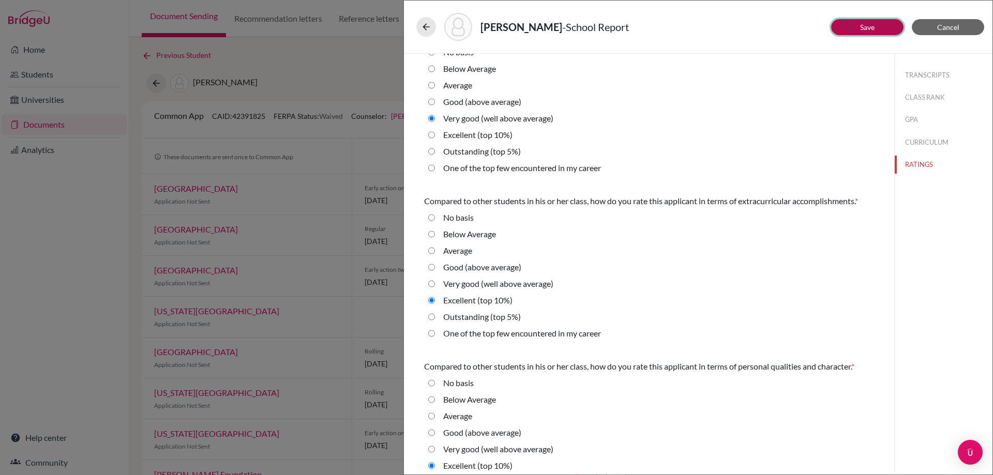
click at [885, 30] on button "Save" at bounding box center [867, 27] width 72 height 16
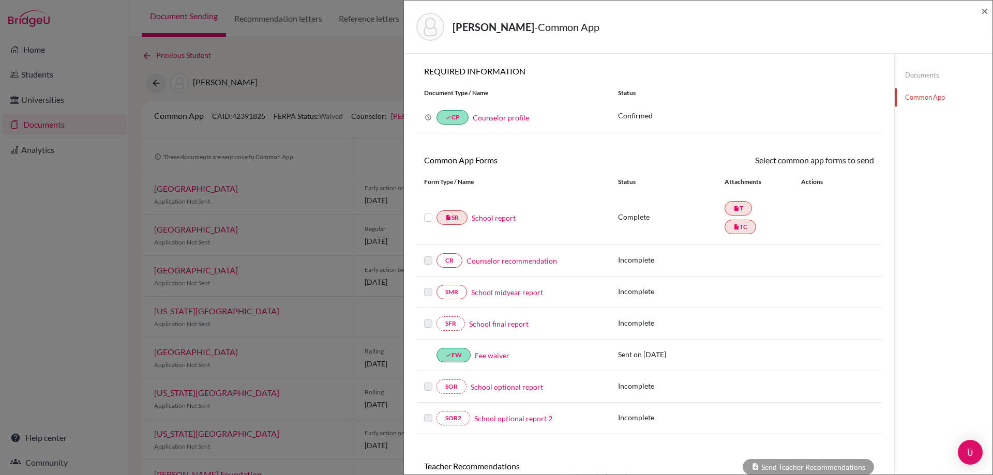
scroll to position [168, 0]
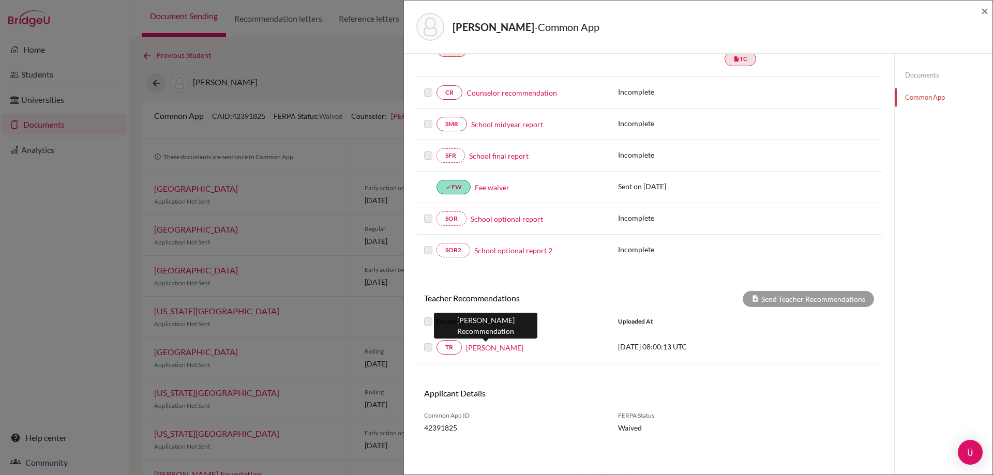
click at [496, 347] on link "[PERSON_NAME]" at bounding box center [494, 347] width 57 height 11
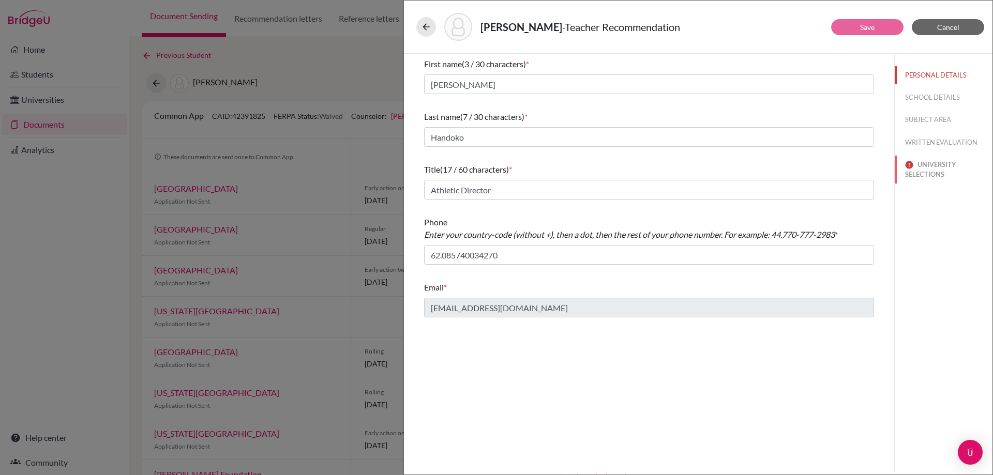
click at [932, 165] on button "UNIVERSITY SELECTIONS" at bounding box center [943, 170] width 98 height 28
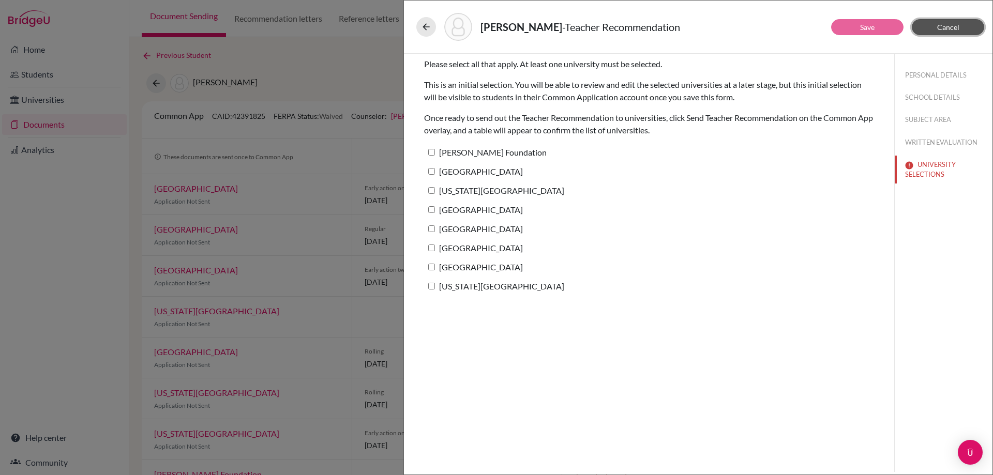
click at [933, 21] on button "Cancel" at bounding box center [947, 27] width 72 height 16
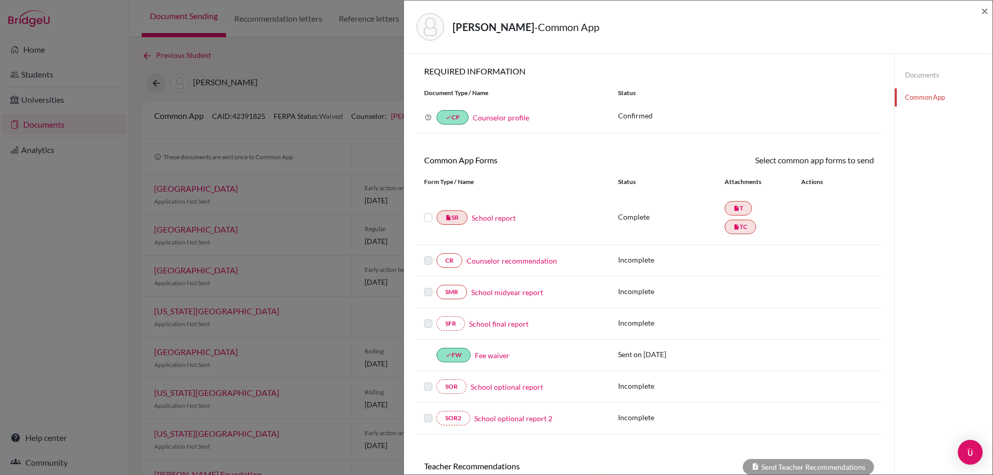
click at [504, 267] on div "CR Counselor recommendation" at bounding box center [513, 260] width 178 height 14
click at [508, 259] on link "Counselor recommendation" at bounding box center [511, 260] width 90 height 11
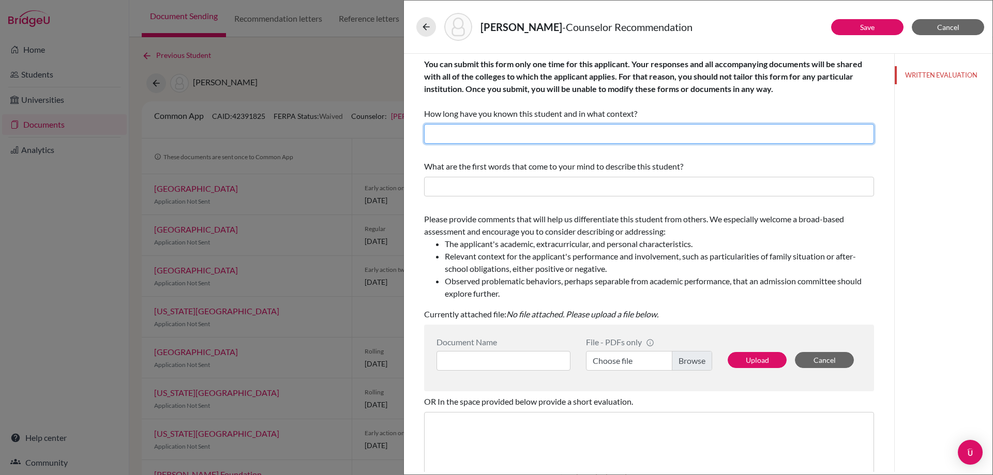
click at [533, 140] on input "text" at bounding box center [649, 134] width 450 height 20
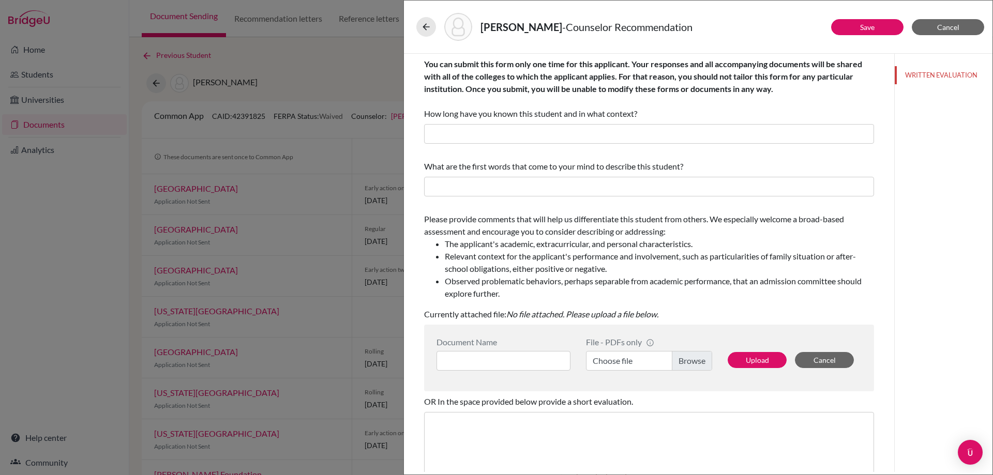
click at [755, 235] on div "Please provide comments that will help us differentiate this student from other…" at bounding box center [649, 256] width 450 height 87
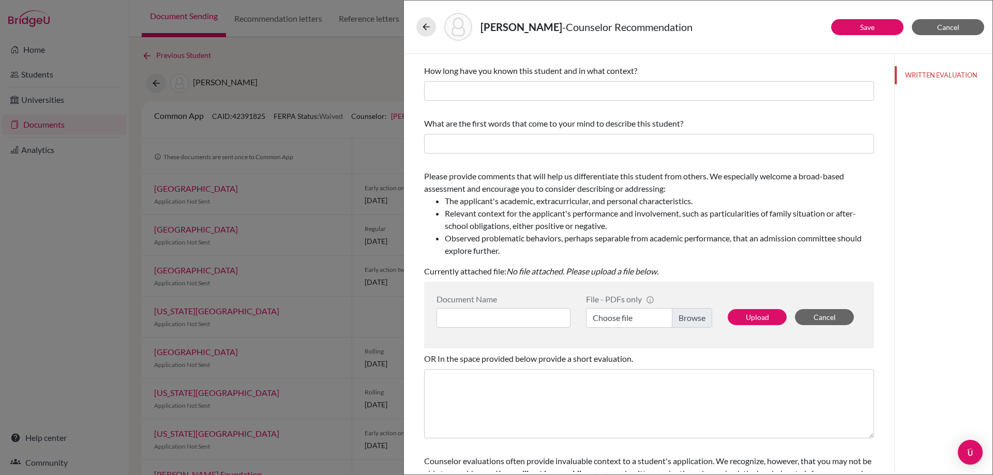
scroll to position [100, 0]
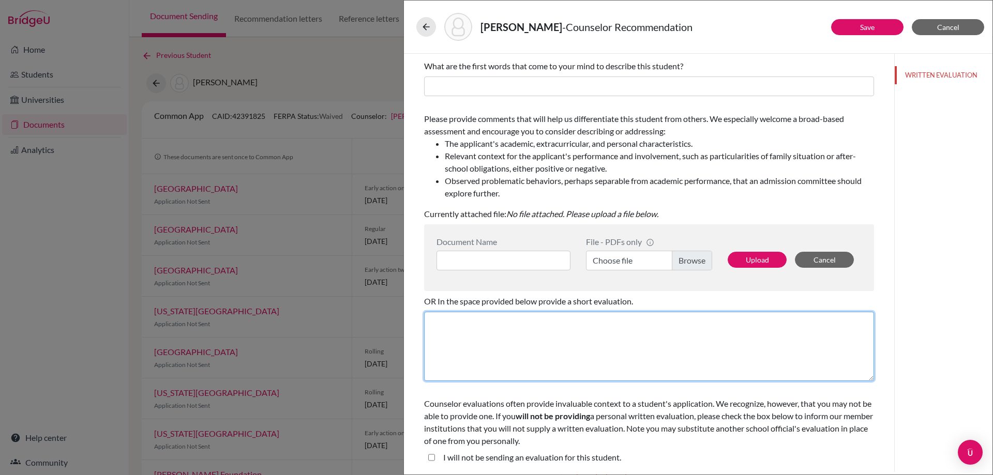
click at [561, 315] on textarea at bounding box center [649, 346] width 450 height 69
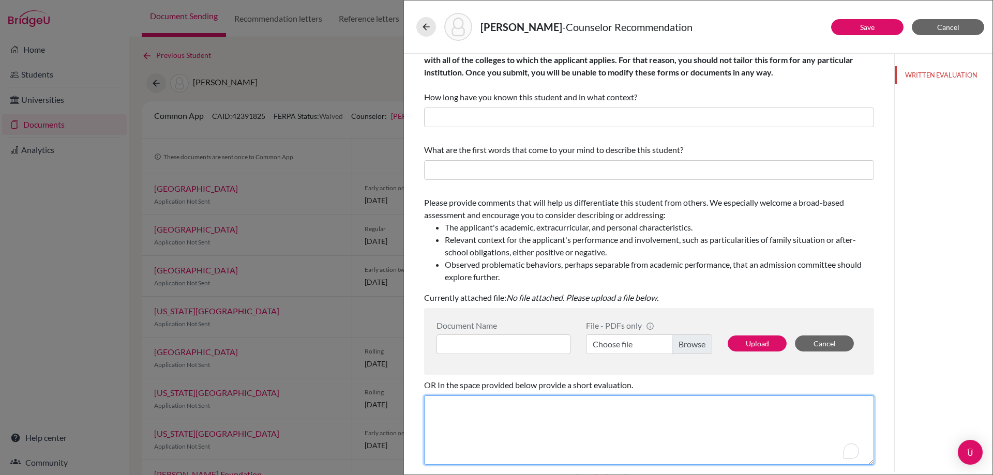
scroll to position [0, 0]
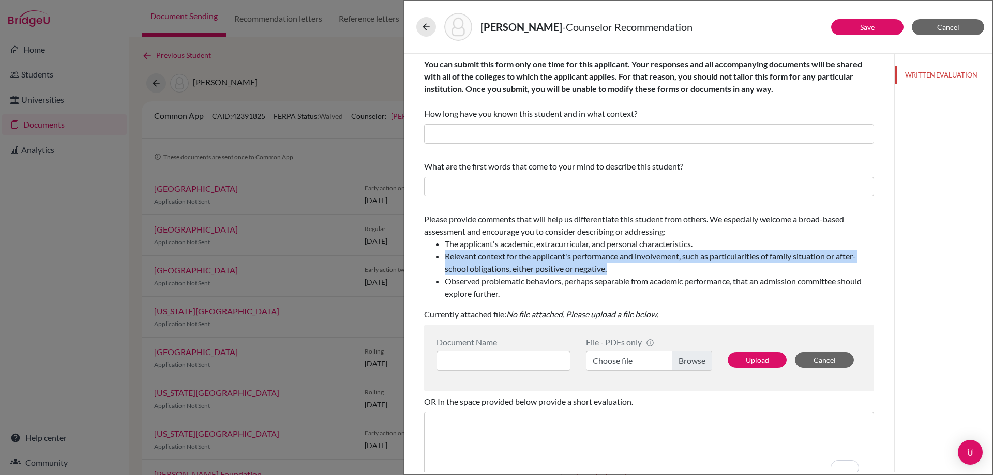
drag, startPoint x: 448, startPoint y: 254, endPoint x: 611, endPoint y: 272, distance: 163.9
click at [611, 272] on ul "The applicant's academic, extracurricular, and personal characteristics. Releva…" at bounding box center [649, 269] width 450 height 62
click at [612, 272] on li "Relevant context for the applicant's performance and involvement, such as parti…" at bounding box center [659, 262] width 429 height 25
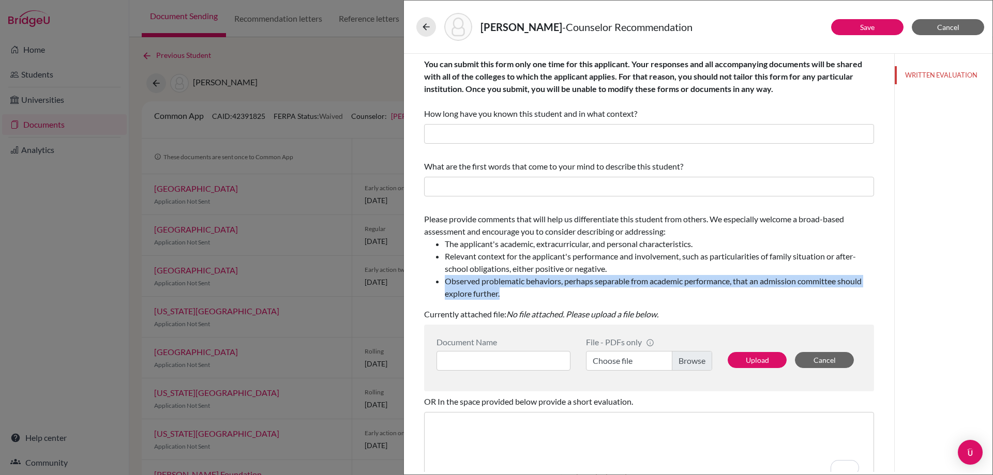
drag, startPoint x: 443, startPoint y: 281, endPoint x: 536, endPoint y: 292, distance: 93.1
click at [536, 292] on ul "The applicant's academic, extracurricular, and personal characteristics. Releva…" at bounding box center [649, 269] width 450 height 62
click at [536, 292] on li "Observed problematic behaviors, perhaps separable from academic performance, th…" at bounding box center [659, 287] width 429 height 25
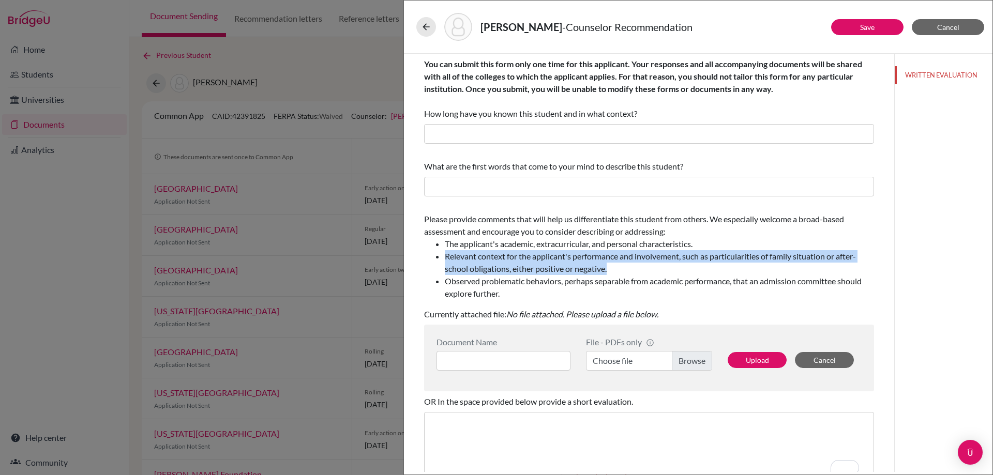
drag, startPoint x: 447, startPoint y: 259, endPoint x: 611, endPoint y: 270, distance: 164.8
click at [611, 270] on li "Relevant context for the applicant's performance and involvement, such as parti…" at bounding box center [659, 262] width 429 height 25
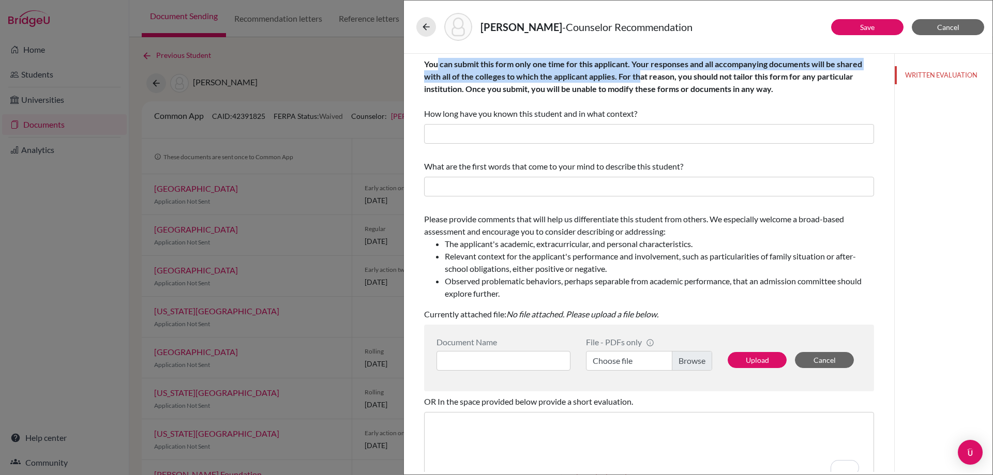
drag, startPoint x: 451, startPoint y: 68, endPoint x: 641, endPoint y: 79, distance: 189.5
click at [641, 78] on b "You can submit this form only one time for this applicant. Your responses and a…" at bounding box center [643, 76] width 438 height 35
click at [641, 79] on b "You can submit this form only one time for this applicant. Your responses and a…" at bounding box center [643, 76] width 438 height 35
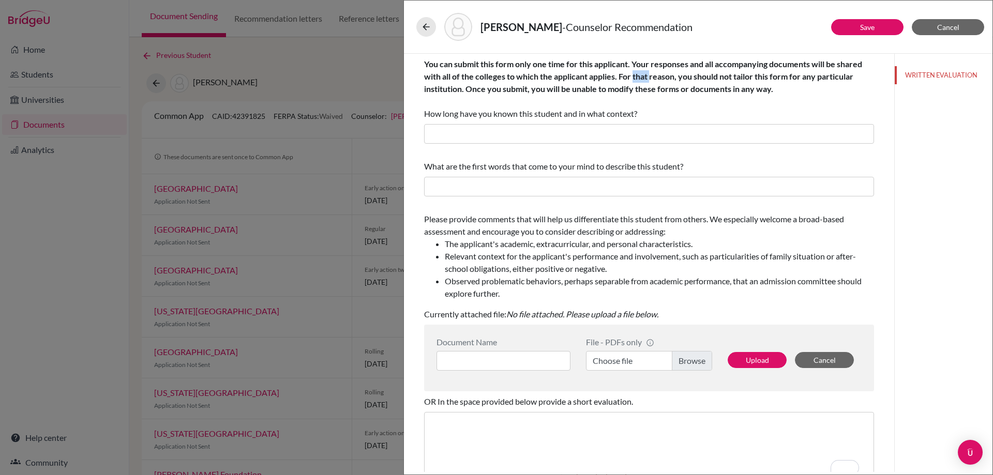
click at [641, 79] on b "You can submit this form only one time for this applicant. Your responses and a…" at bounding box center [643, 76] width 438 height 35
click at [600, 66] on b "You can submit this form only one time for this applicant. Your responses and a…" at bounding box center [643, 76] width 438 height 35
click at [629, 65] on b "You can submit this form only one time for this applicant. Your responses and a…" at bounding box center [643, 76] width 438 height 35
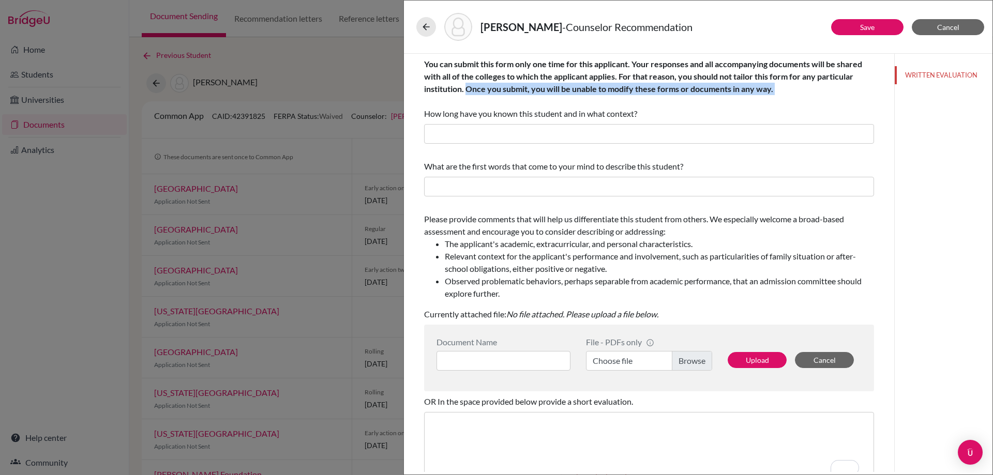
drag, startPoint x: 501, startPoint y: 92, endPoint x: 740, endPoint y: 99, distance: 239.0
click at [740, 99] on div "You can submit this form only one time for this applicant. Your responses and a…" at bounding box center [649, 89] width 450 height 62
click at [766, 96] on div "You can submit this form only one time for this applicant. Your responses and a…" at bounding box center [649, 89] width 450 height 62
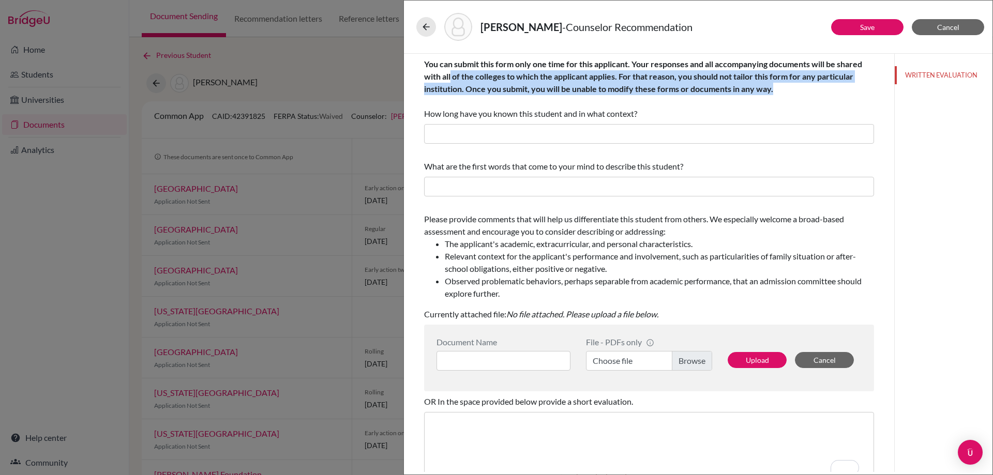
drag, startPoint x: 775, startPoint y: 93, endPoint x: 450, endPoint y: 75, distance: 325.2
click at [450, 75] on div "You can submit this form only one time for this applicant. Your responses and a…" at bounding box center [649, 89] width 450 height 62
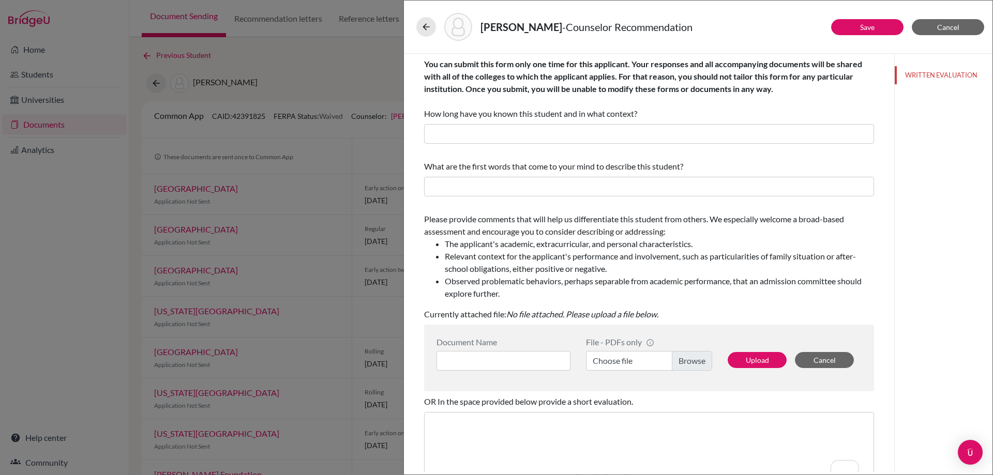
click at [461, 98] on div "You can submit this form only one time for this applicant. Your responses and a…" at bounding box center [649, 89] width 450 height 62
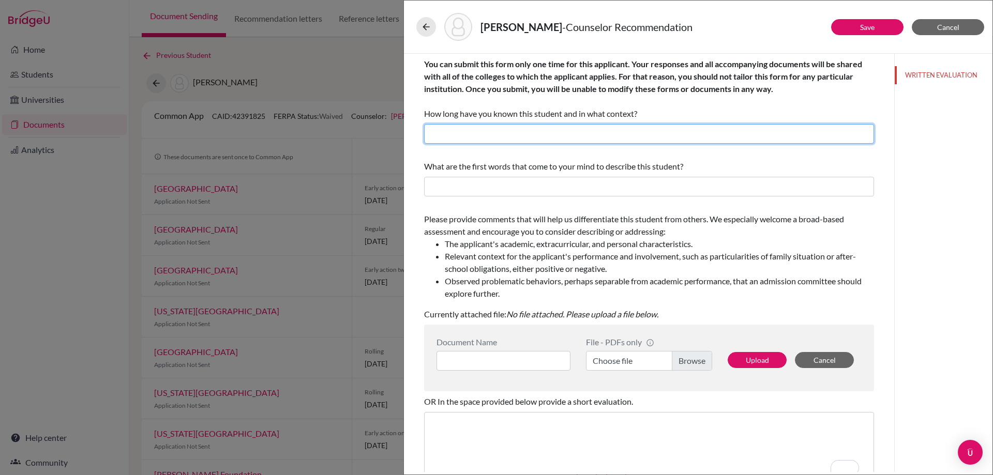
click at [468, 128] on input "text" at bounding box center [649, 134] width 450 height 20
type input "3"
type input "4 years as her Guidance Counselor"
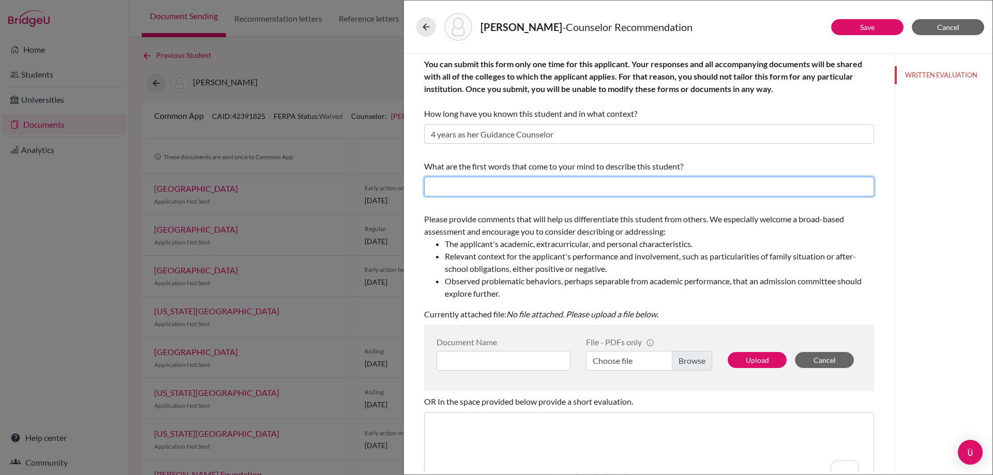
click at [440, 182] on input "text" at bounding box center [649, 187] width 450 height 20
click at [561, 186] on input "text" at bounding box center [649, 187] width 450 height 20
type input "Creative, Personable, Determined"
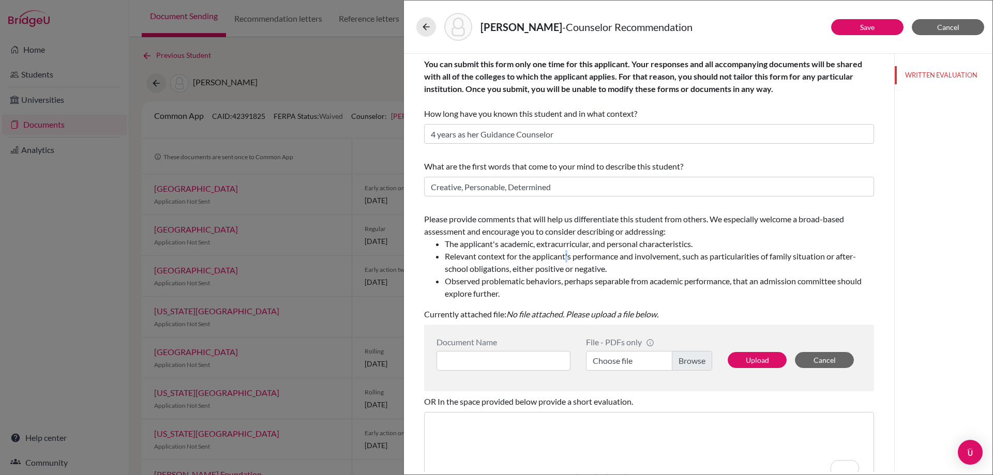
click at [568, 254] on li "Relevant context for the applicant's performance and involvement, such as parti…" at bounding box center [659, 262] width 429 height 25
click at [941, 25] on span "Cancel" at bounding box center [948, 27] width 22 height 9
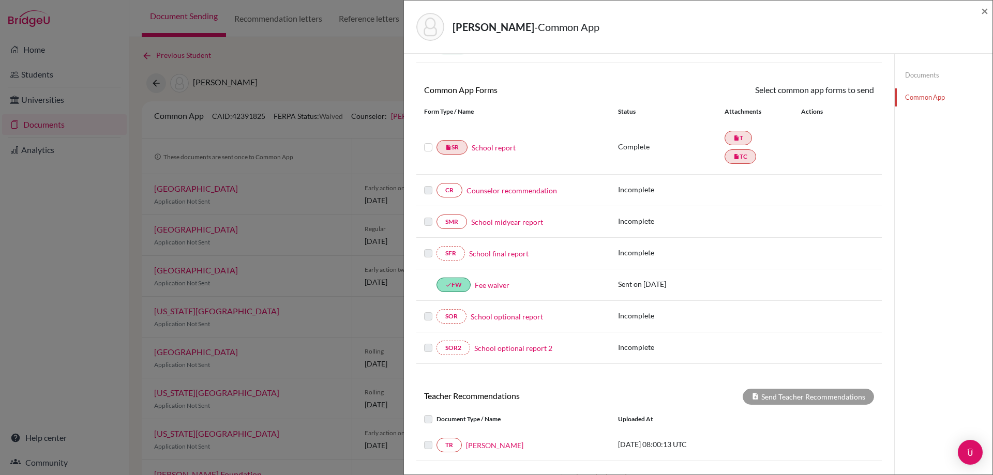
scroll to position [155, 0]
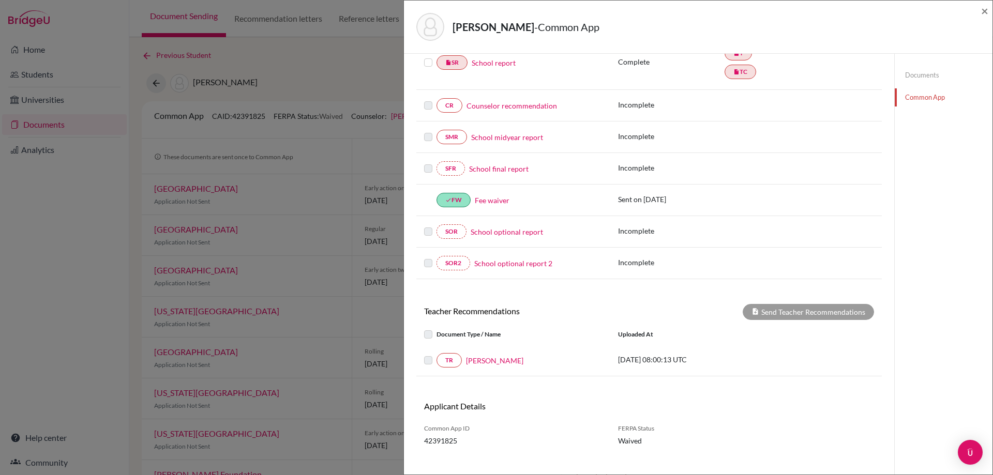
click at [230, 266] on div "[PERSON_NAME] - Common App × × REQUIRED INFORMATION Document Type / Name Status…" at bounding box center [496, 237] width 993 height 475
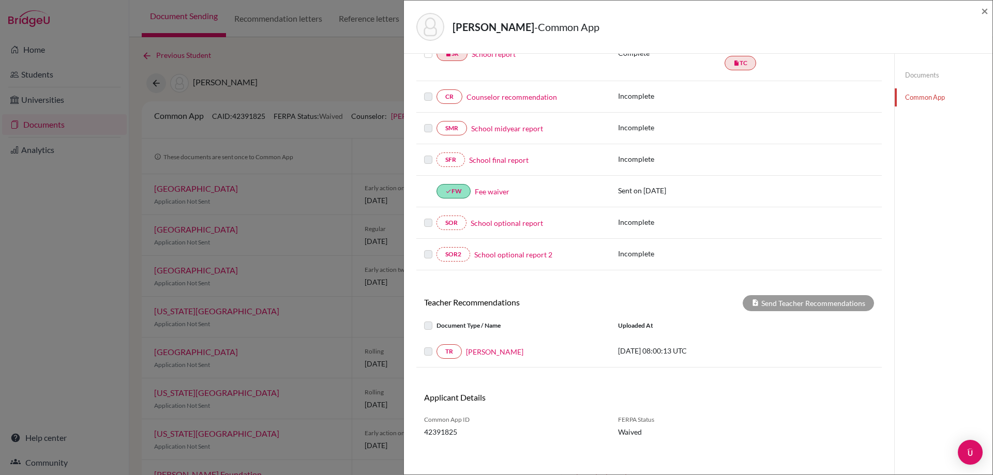
scroll to position [168, 0]
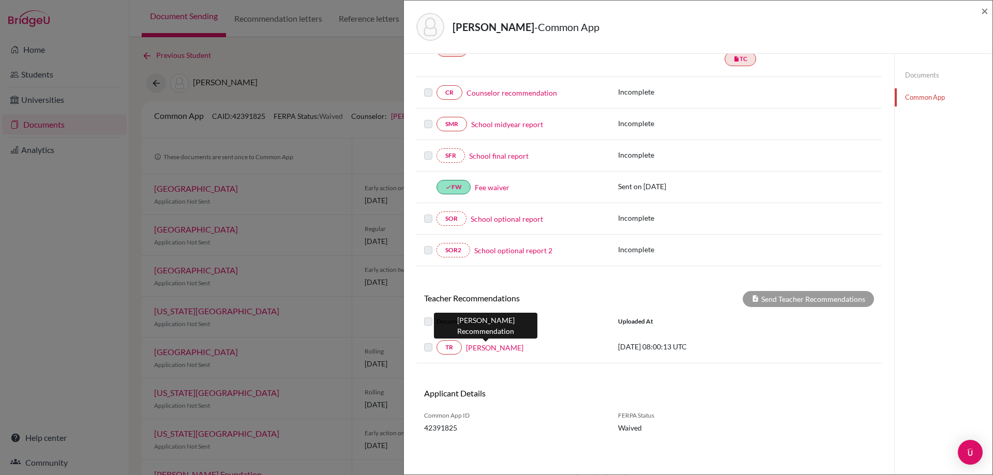
click at [499, 347] on link "[PERSON_NAME]" at bounding box center [494, 347] width 57 height 11
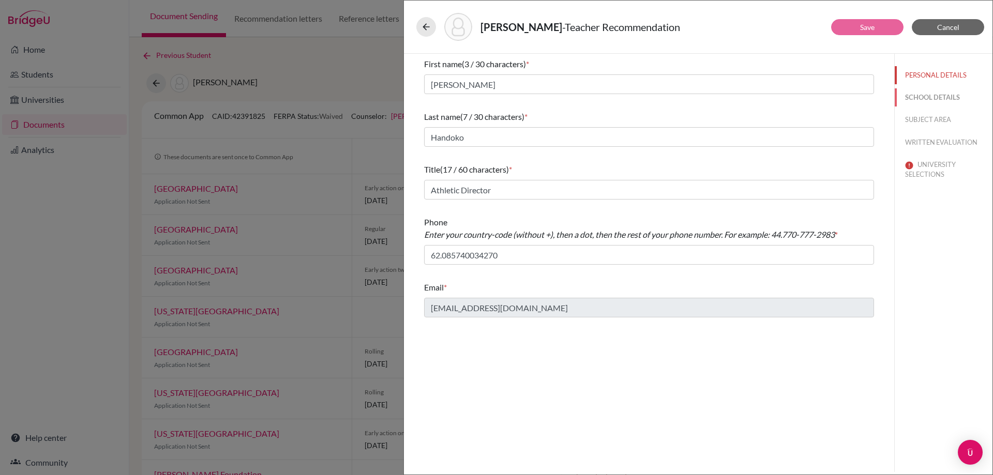
click at [913, 106] on button "SCHOOL DETAILS" at bounding box center [943, 97] width 98 height 18
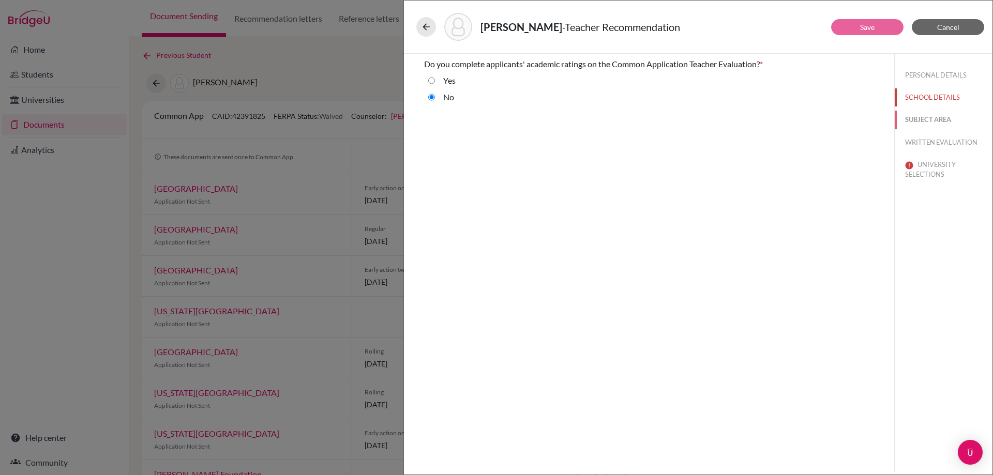
click at [918, 117] on button "SUBJECT AREA" at bounding box center [943, 120] width 98 height 18
select select "5"
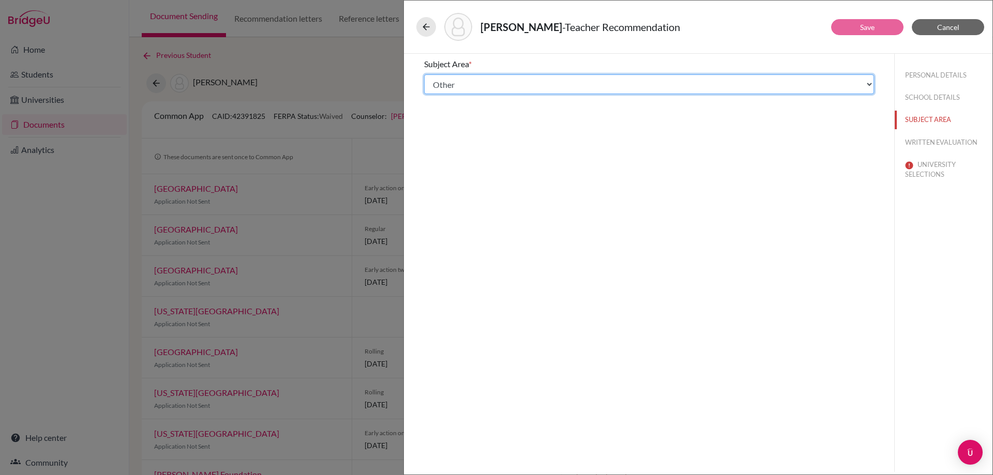
click at [862, 84] on select "Select... Math English Science World Language Social Studies Other Computer Sci…" at bounding box center [649, 84] width 450 height 20
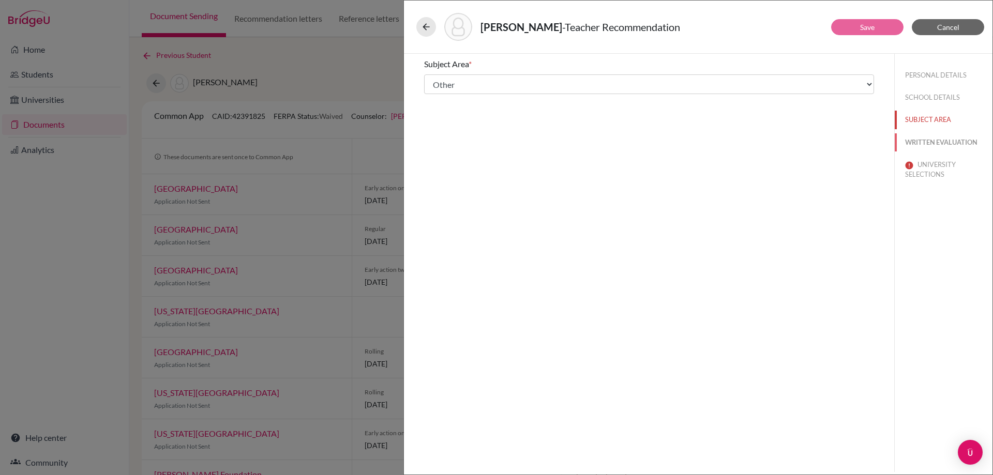
click at [945, 145] on button "WRITTEN EVALUATION" at bounding box center [943, 142] width 98 height 18
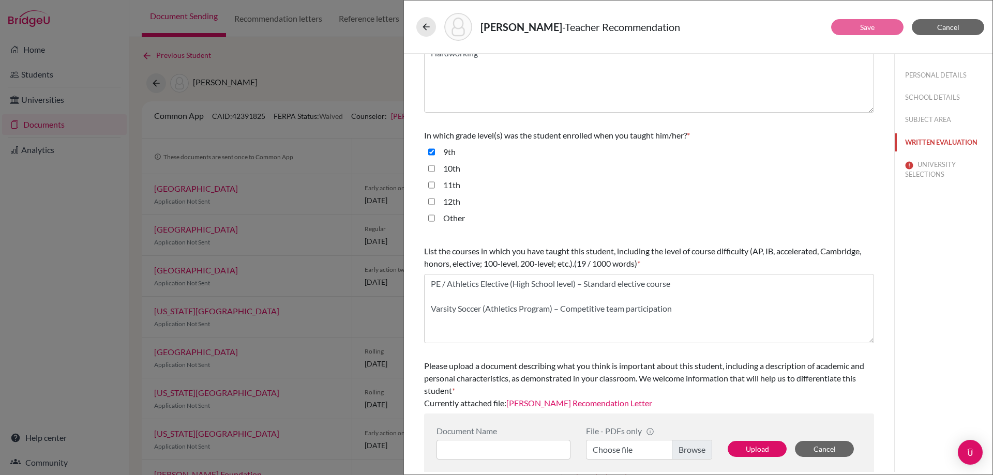
scroll to position [179, 0]
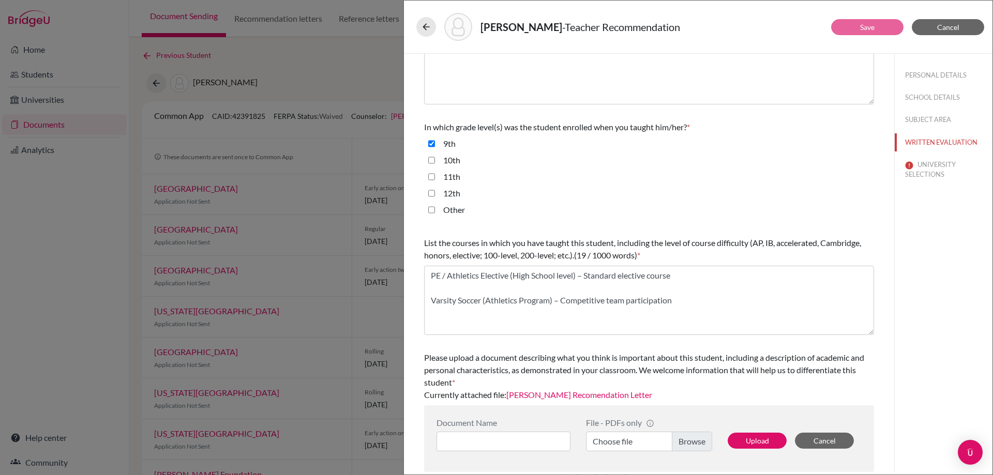
click at [604, 393] on link "[PERSON_NAME] Recomendation Letter" at bounding box center [579, 395] width 146 height 10
click at [947, 34] on button "Cancel" at bounding box center [947, 27] width 72 height 16
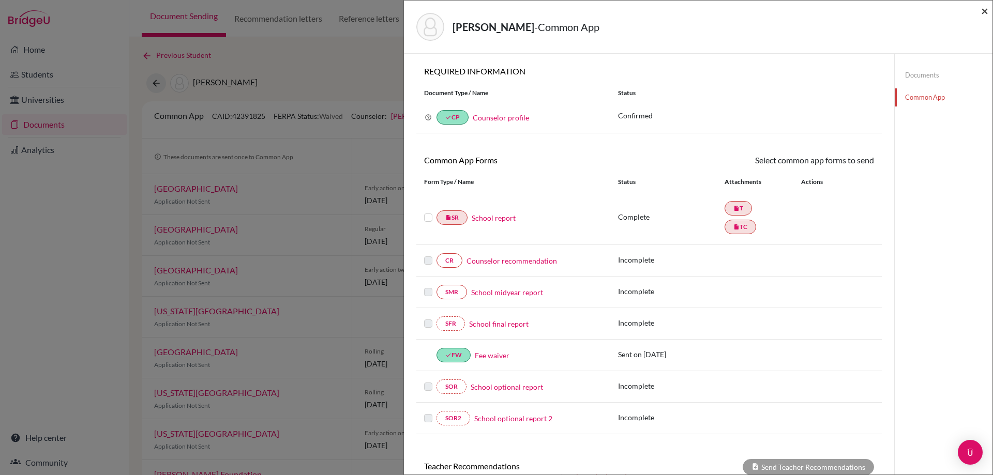
click at [982, 11] on span "×" at bounding box center [984, 10] width 7 height 15
